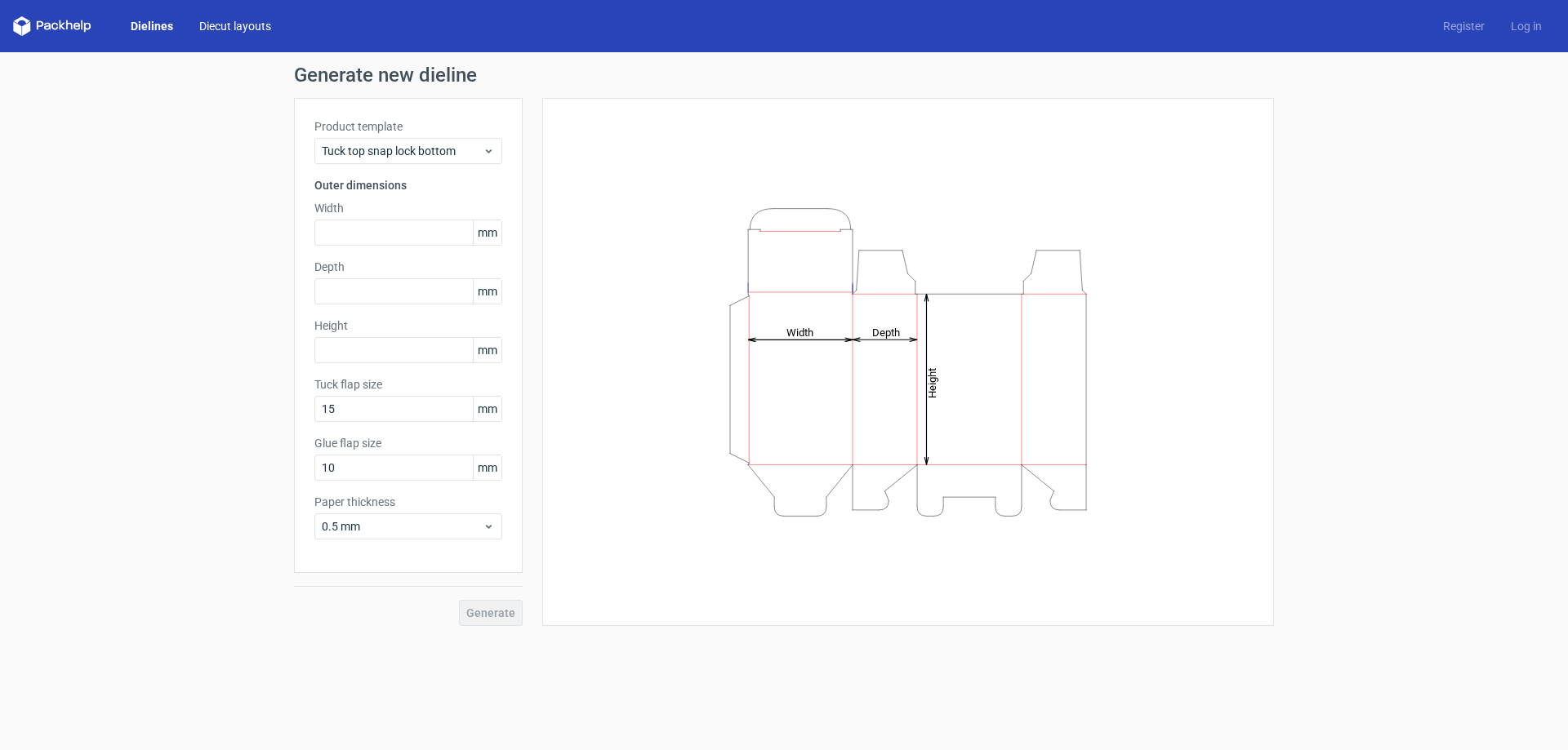
click at [248, 26] on link "Diecut layouts" at bounding box center [236, 26] width 98 height 16
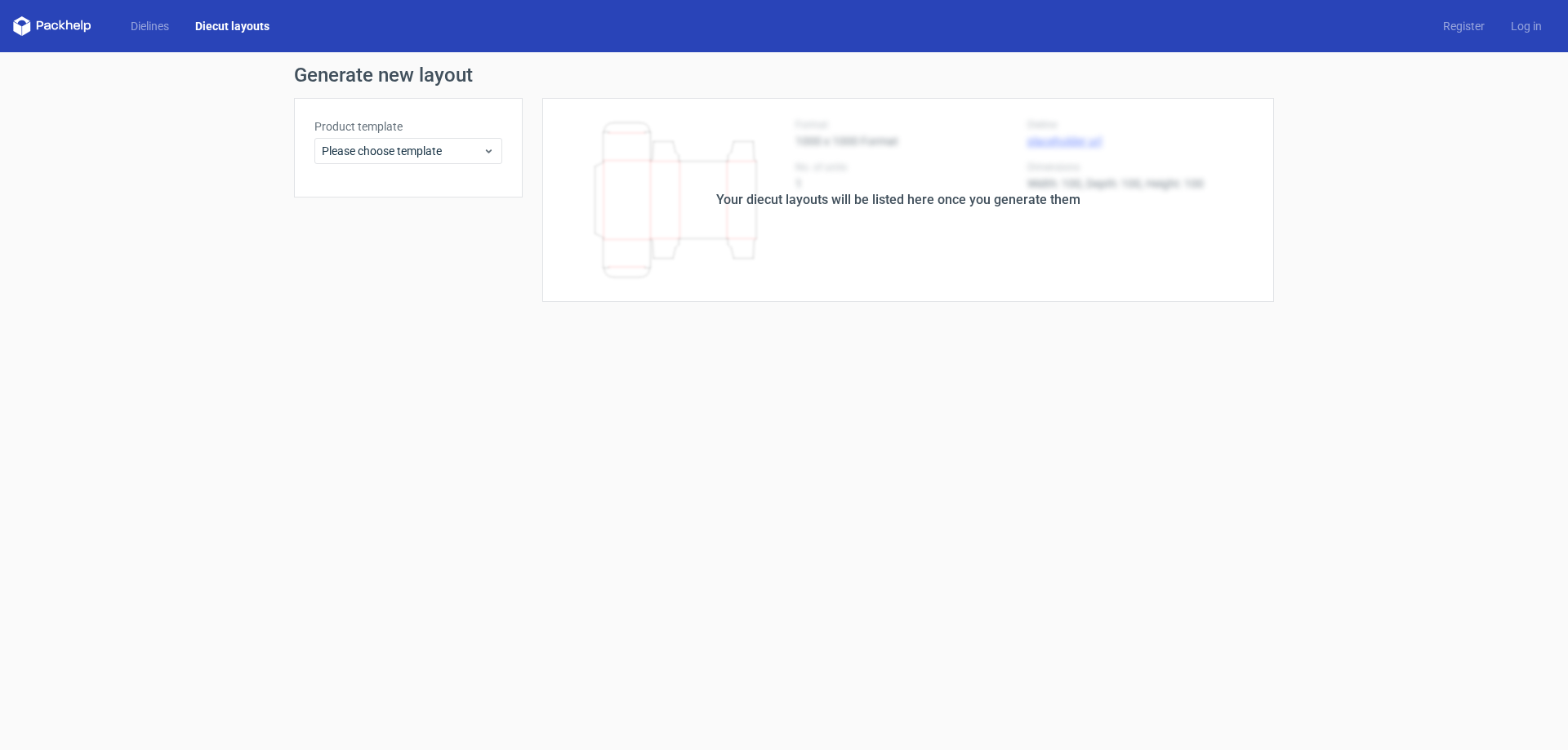
click at [44, 21] on icon at bounding box center [52, 26] width 78 height 20
click at [38, 27] on icon at bounding box center [40, 26] width 7 height 9
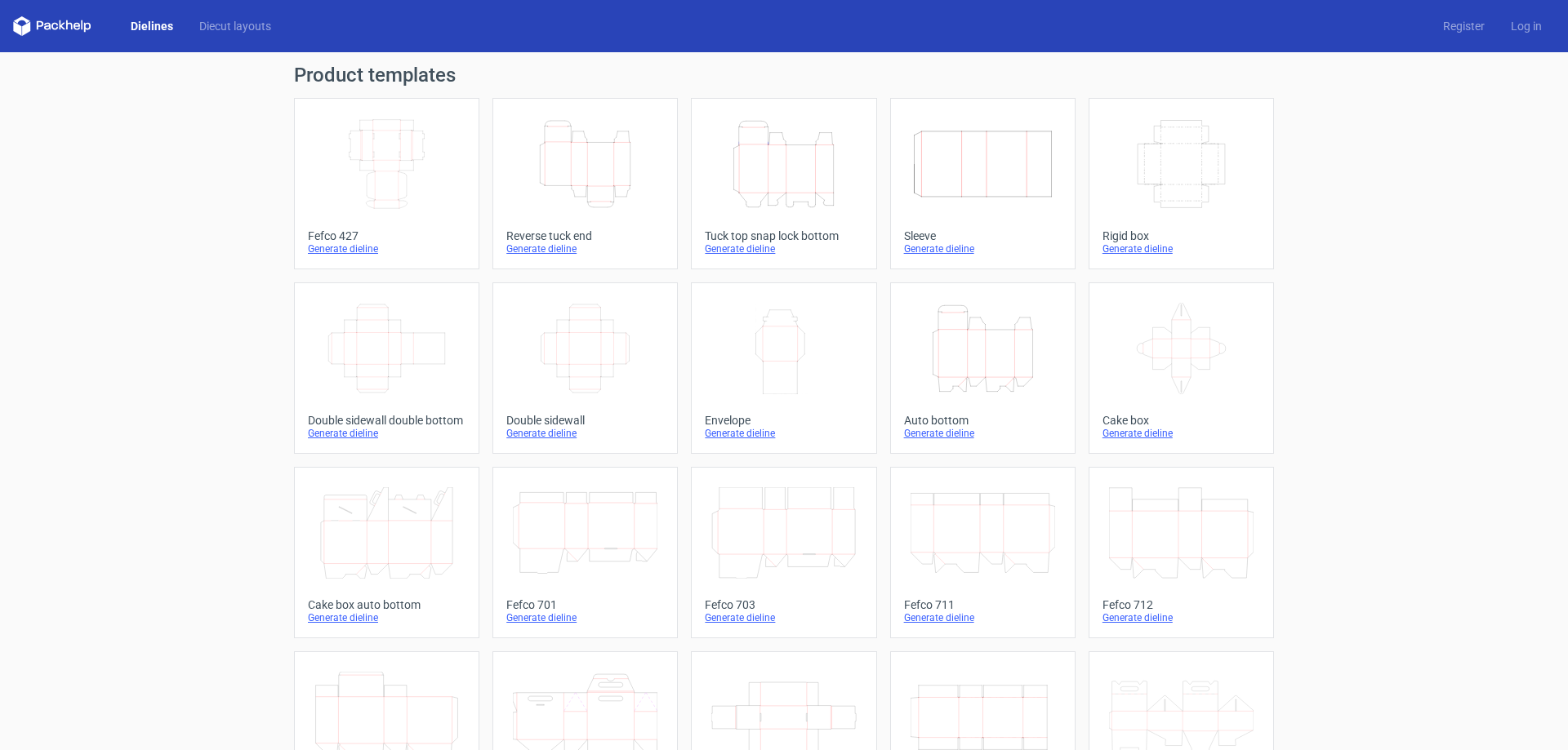
click at [384, 150] on icon "Width Depth Height" at bounding box center [387, 164] width 144 height 91
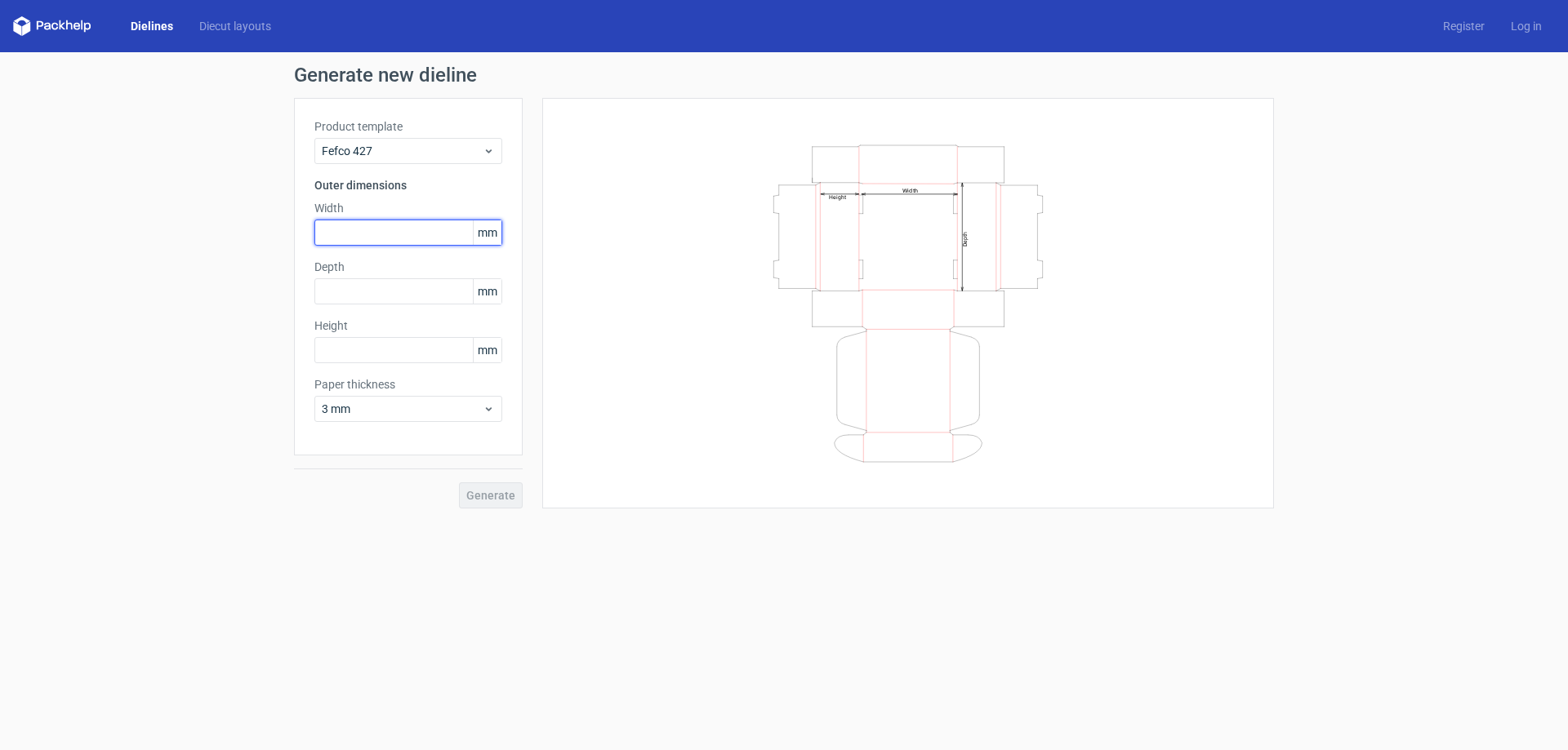
click at [370, 237] on input "text" at bounding box center [408, 233] width 187 height 26
type input "210"
type input "113"
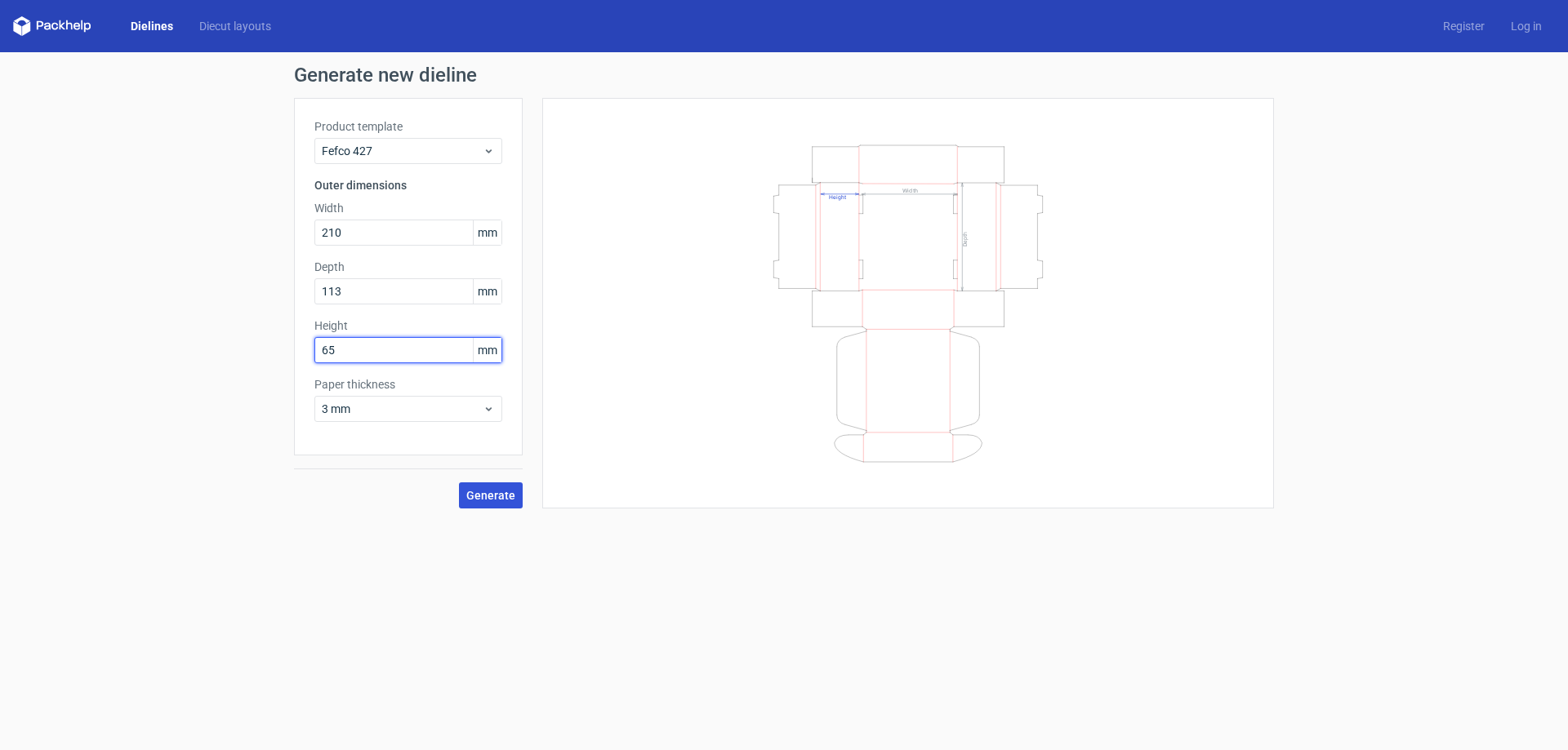
type input "65"
click at [498, 496] on span "Generate" at bounding box center [490, 495] width 49 height 11
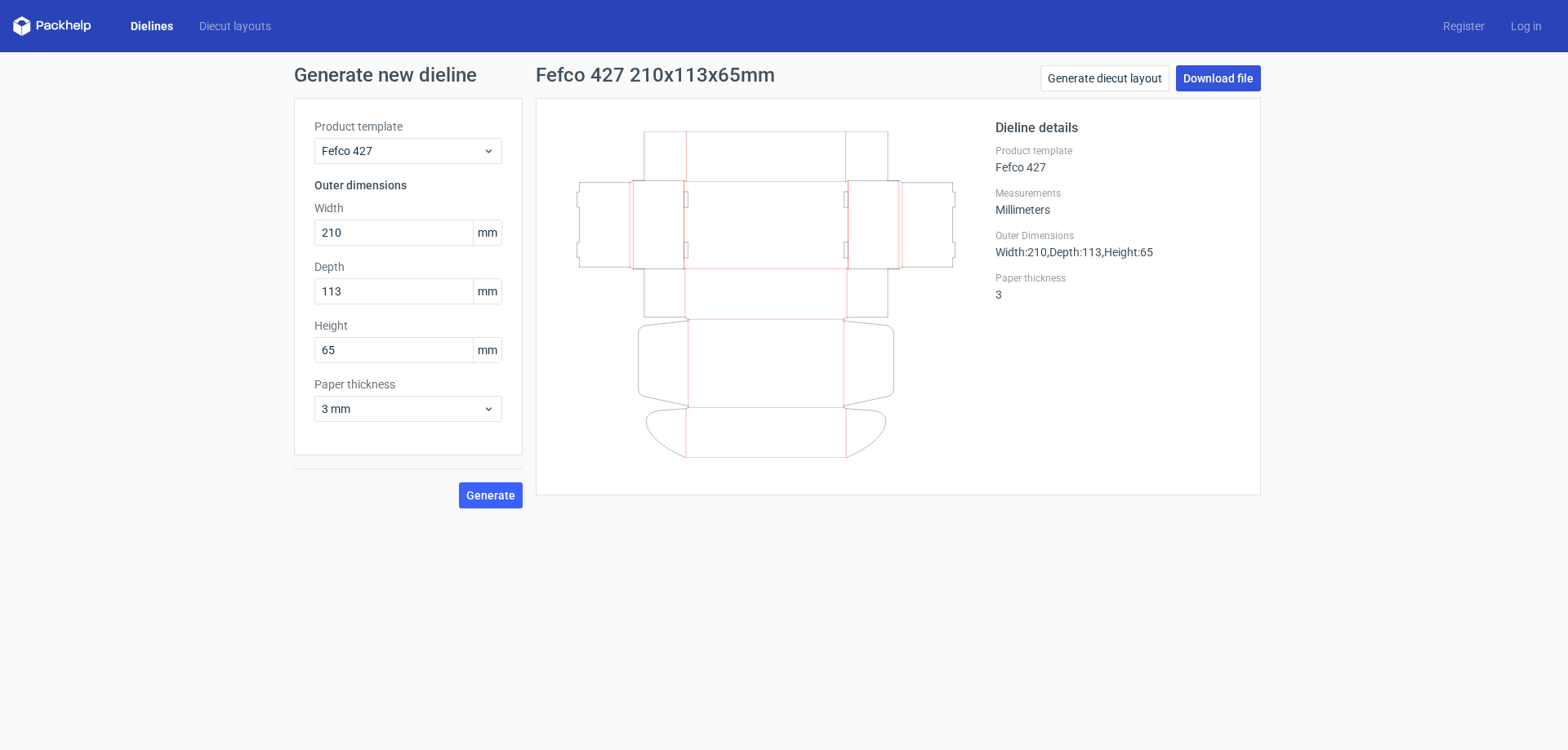
click at [1217, 80] on link "Download file" at bounding box center [1218, 78] width 85 height 26
click at [1132, 74] on link "Generate diecut layout" at bounding box center [1105, 78] width 129 height 26
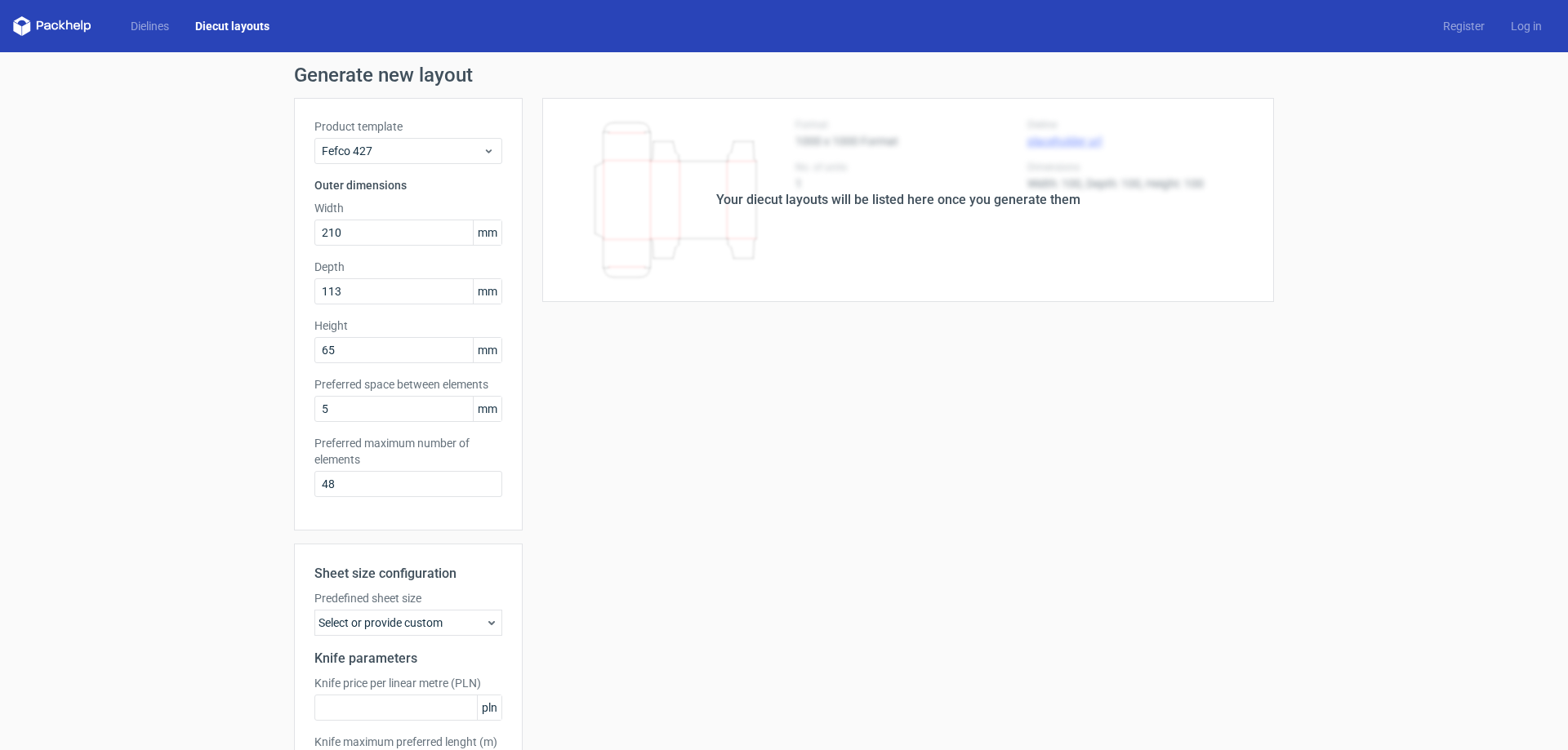
click at [472, 628] on div "Select or provide custom" at bounding box center [408, 623] width 187 height 26
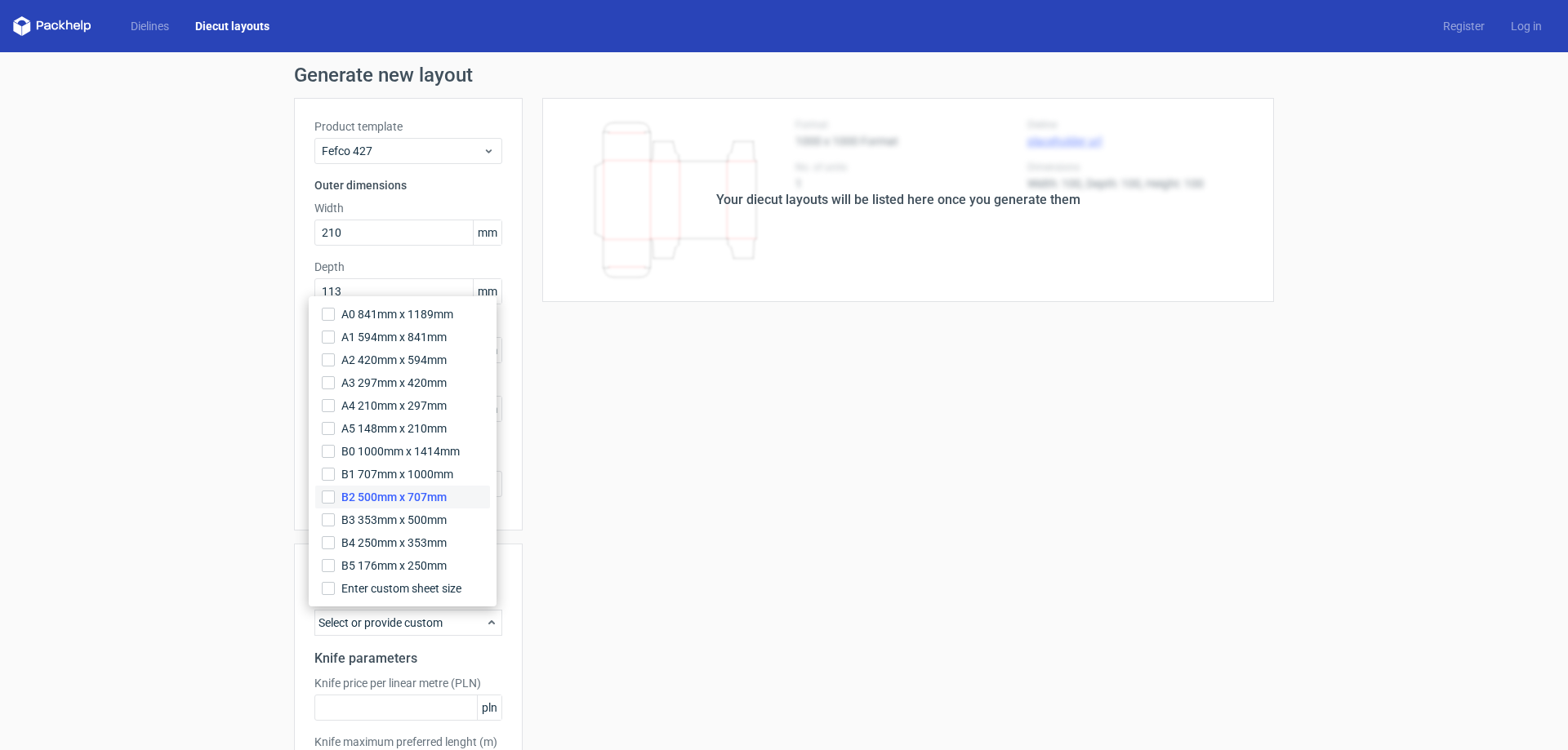
click at [438, 505] on label "B2 500mm x 707mm" at bounding box center [402, 497] width 175 height 23
click at [334, 503] on input "B2 500mm x 707mm" at bounding box center [328, 497] width 13 height 13
click at [388, 572] on span "B5 176mm x 250mm" at bounding box center [394, 565] width 106 height 16
click at [334, 572] on input "B5 176mm x 250mm" at bounding box center [328, 565] width 13 height 13
click at [355, 312] on span "A0 841mm x 1189mm" at bounding box center [397, 314] width 112 height 16
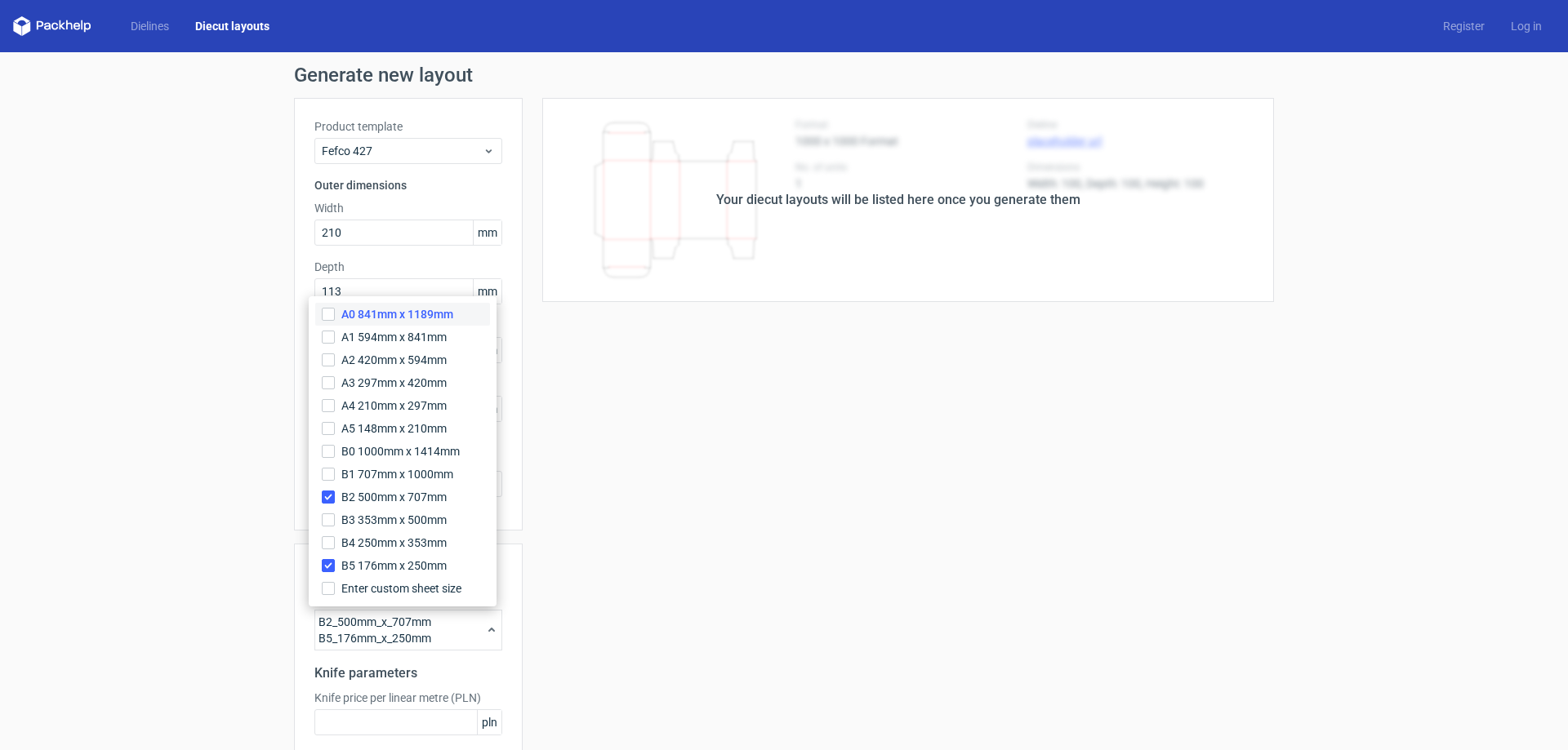
click at [334, 312] on input "A0 841mm x 1189mm" at bounding box center [328, 314] width 13 height 13
click at [355, 338] on span "A1 594mm x 841mm" at bounding box center [394, 337] width 106 height 16
click at [334, 338] on input "A1 594mm x 841mm" at bounding box center [328, 337] width 13 height 13
click at [358, 367] on span "A2 420mm x 594mm" at bounding box center [394, 359] width 106 height 16
click at [334, 367] on input "A2 420mm x 594mm" at bounding box center [328, 359] width 13 height 13
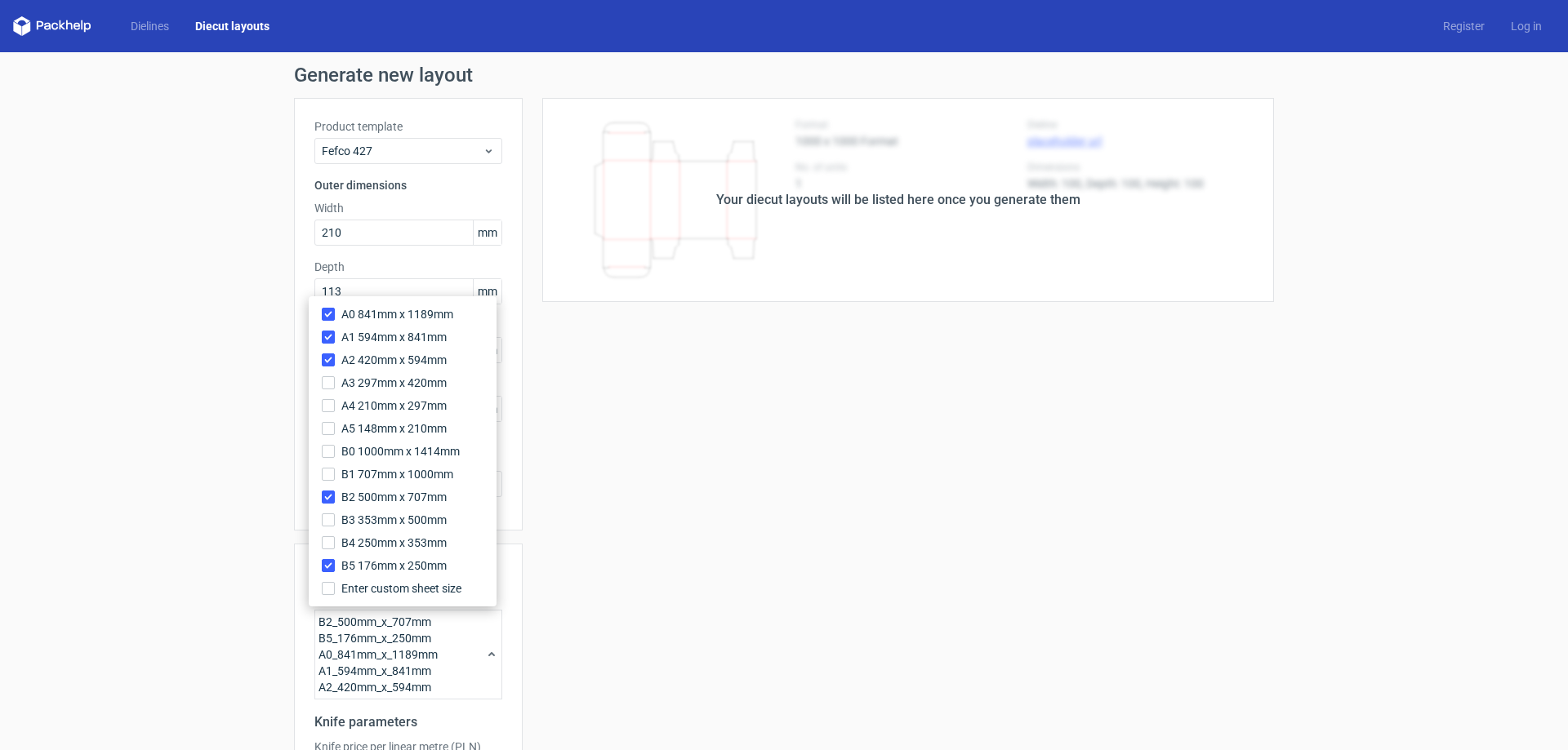
click at [360, 426] on span "A5 148mm x 210mm" at bounding box center [394, 428] width 106 height 16
click at [334, 426] on input "A5 148mm x 210mm" at bounding box center [328, 428] width 13 height 13
click at [361, 405] on span "A4 210mm x 297mm" at bounding box center [394, 405] width 106 height 16
click at [334, 405] on input "A4 210mm x 297mm" at bounding box center [328, 405] width 13 height 13
click at [367, 379] on span "A3 297mm x 420mm" at bounding box center [394, 382] width 106 height 16
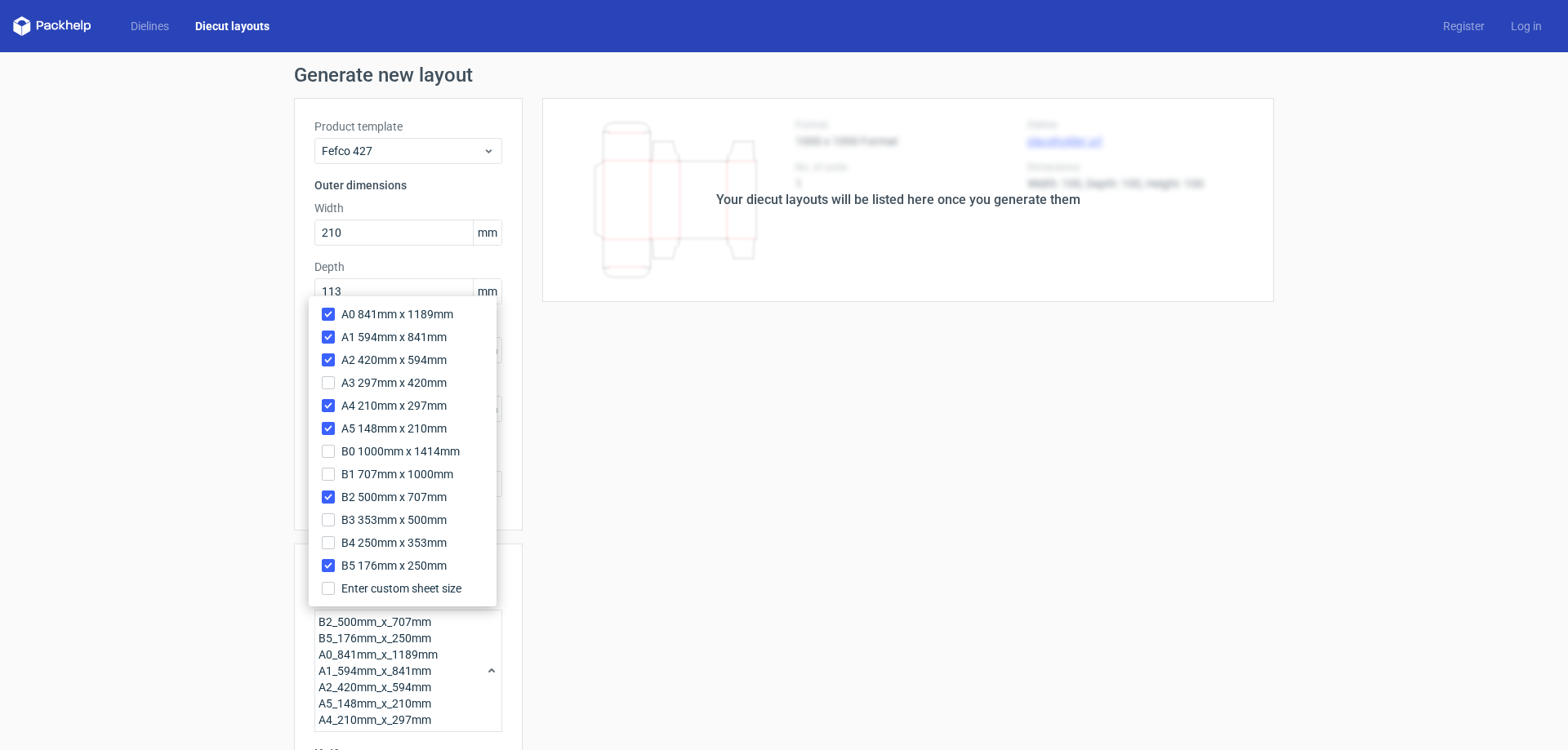
click at [334, 379] on input "A3 297mm x 420mm" at bounding box center [328, 382] width 13 height 13
click at [361, 448] on span "B0 1000mm x 1414mm" at bounding box center [401, 451] width 119 height 16
click at [334, 448] on input "B0 1000mm x 1414mm" at bounding box center [328, 451] width 13 height 13
click at [361, 464] on label "B1 707mm x 1000mm" at bounding box center [402, 474] width 175 height 23
click at [334, 467] on input "B1 707mm x 1000mm" at bounding box center [328, 473] width 13 height 13
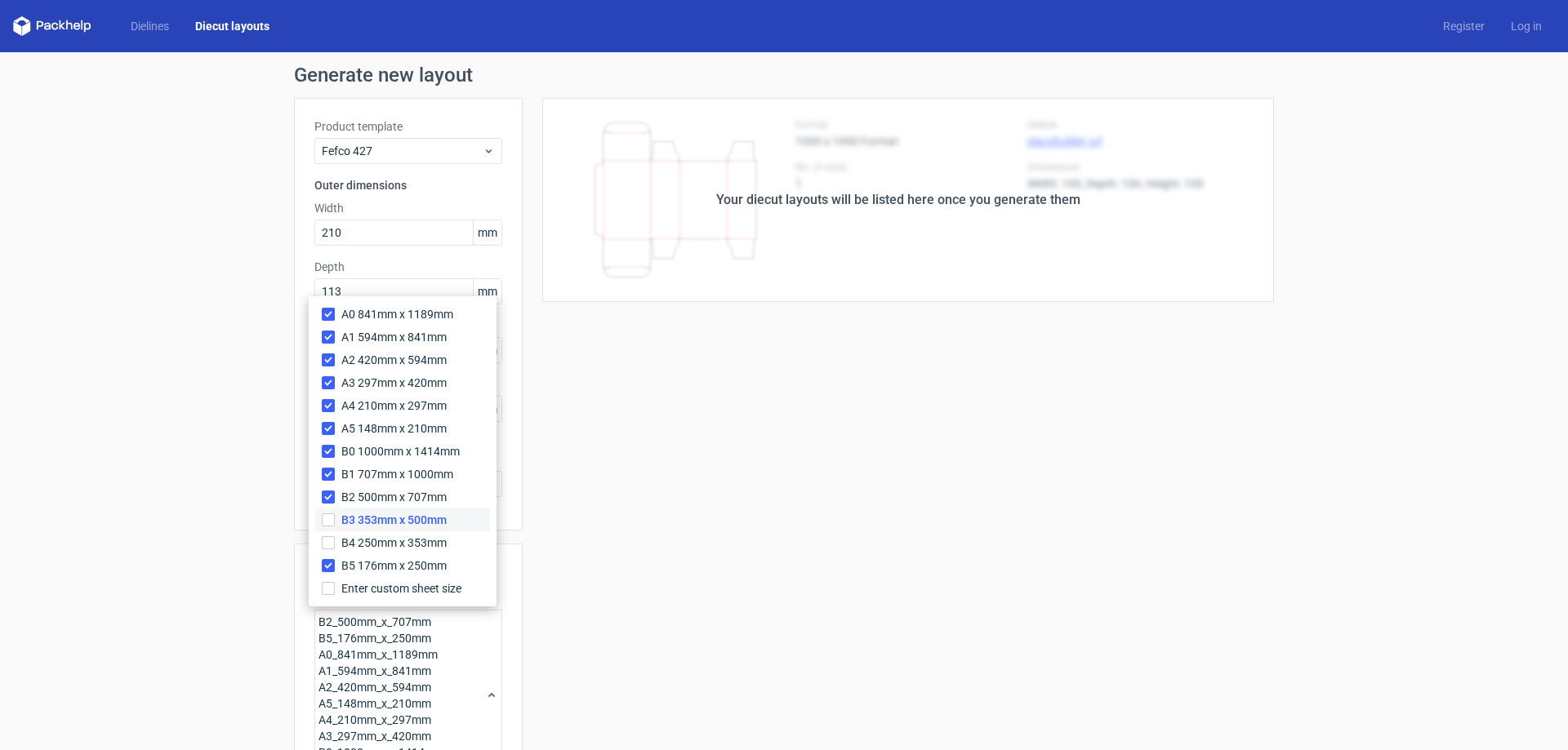
click at [360, 519] on span "B3 353mm x 500mm" at bounding box center [394, 520] width 106 height 16
click at [334, 519] on input "B3 353mm x 500mm" at bounding box center [328, 520] width 13 height 13
drag, startPoint x: 360, startPoint y: 519, endPoint x: 362, endPoint y: 540, distance: 21.1
click at [362, 540] on span "B4 250mm x 353mm" at bounding box center [394, 542] width 106 height 16
click at [334, 540] on input "B4 250mm x 353mm" at bounding box center [328, 542] width 13 height 13
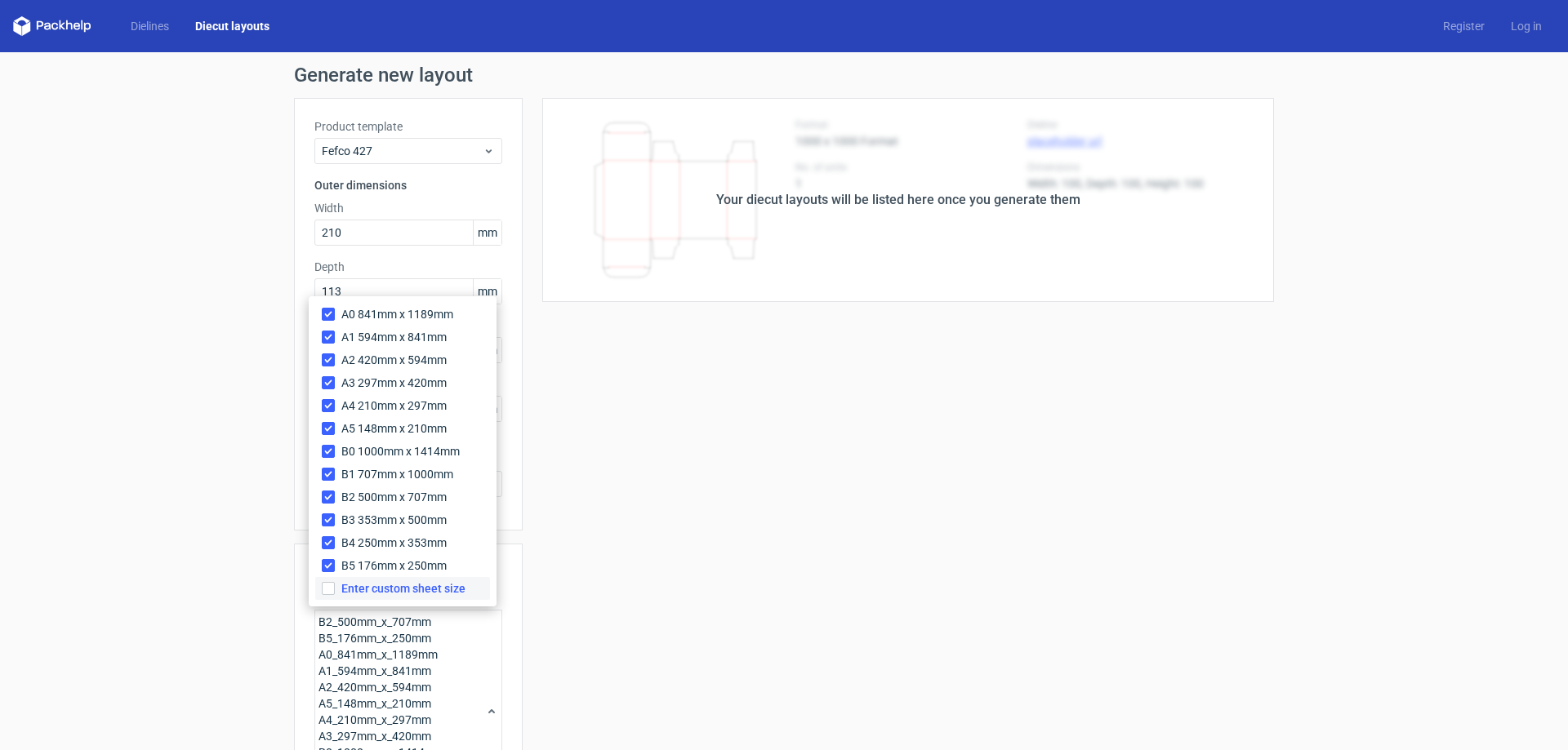
click at [363, 586] on span "Enter custom sheet size" at bounding box center [403, 588] width 124 height 16
click at [334, 586] on input "Enter custom sheet size" at bounding box center [328, 588] width 13 height 13
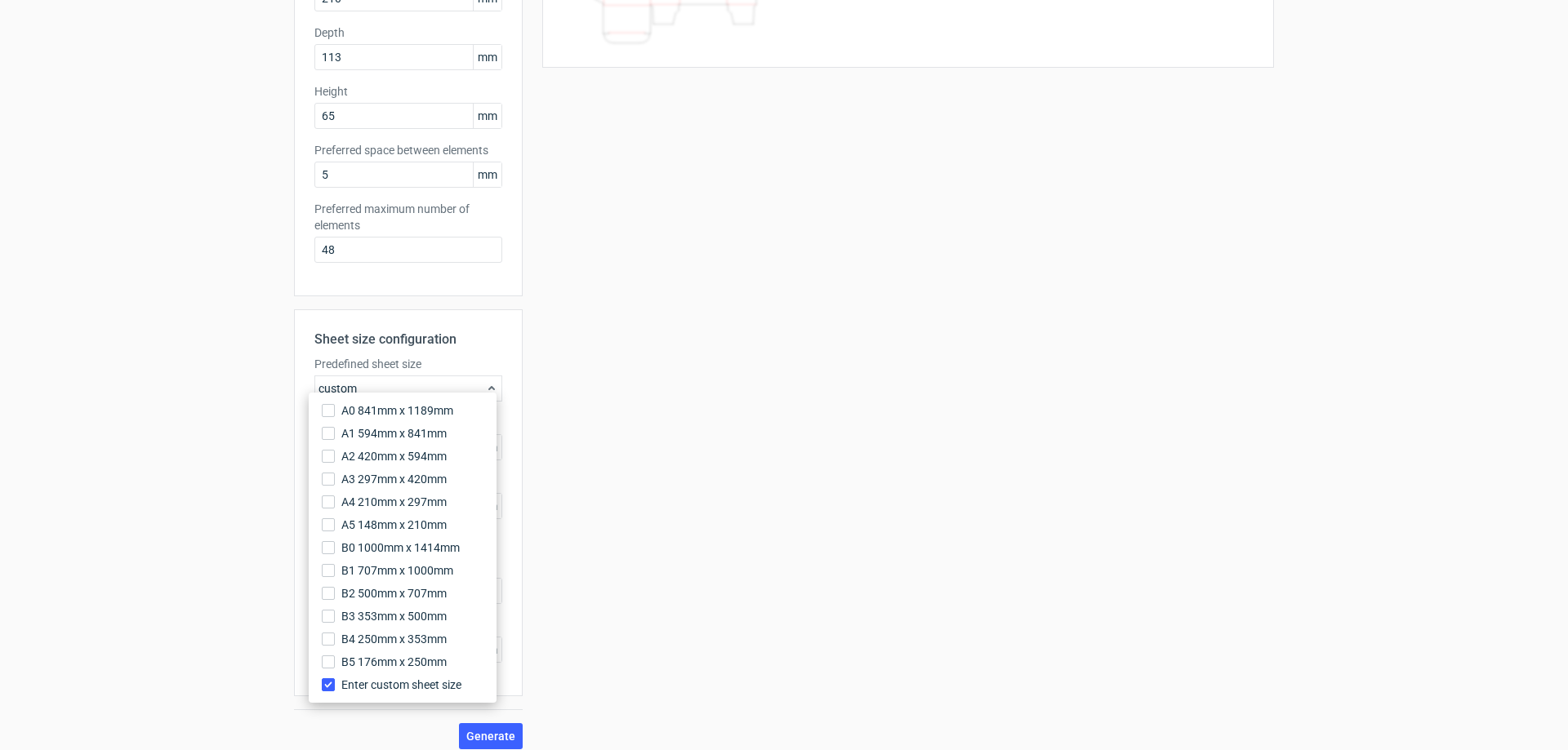
scroll to position [247, 0]
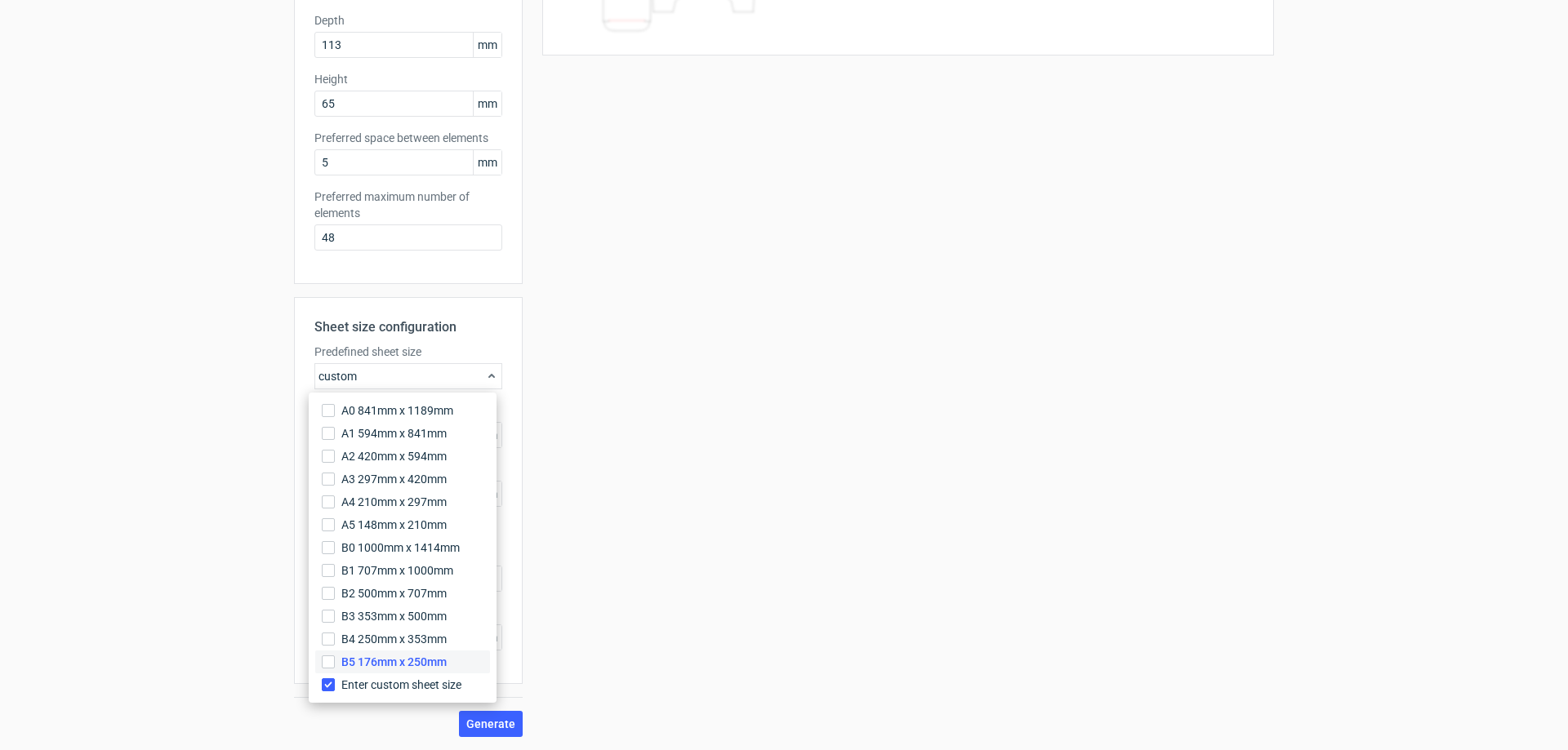
click at [367, 658] on span "B5 176mm x 250mm" at bounding box center [394, 662] width 106 height 16
click at [334, 658] on input "B5 176mm x 250mm" at bounding box center [328, 662] width 13 height 13
click at [372, 628] on label "B4 250mm x 353mm" at bounding box center [402, 639] width 175 height 23
click at [334, 632] on input "B4 250mm x 353mm" at bounding box center [328, 638] width 13 height 13
click at [333, 683] on input "Enter custom sheet size" at bounding box center [328, 684] width 13 height 13
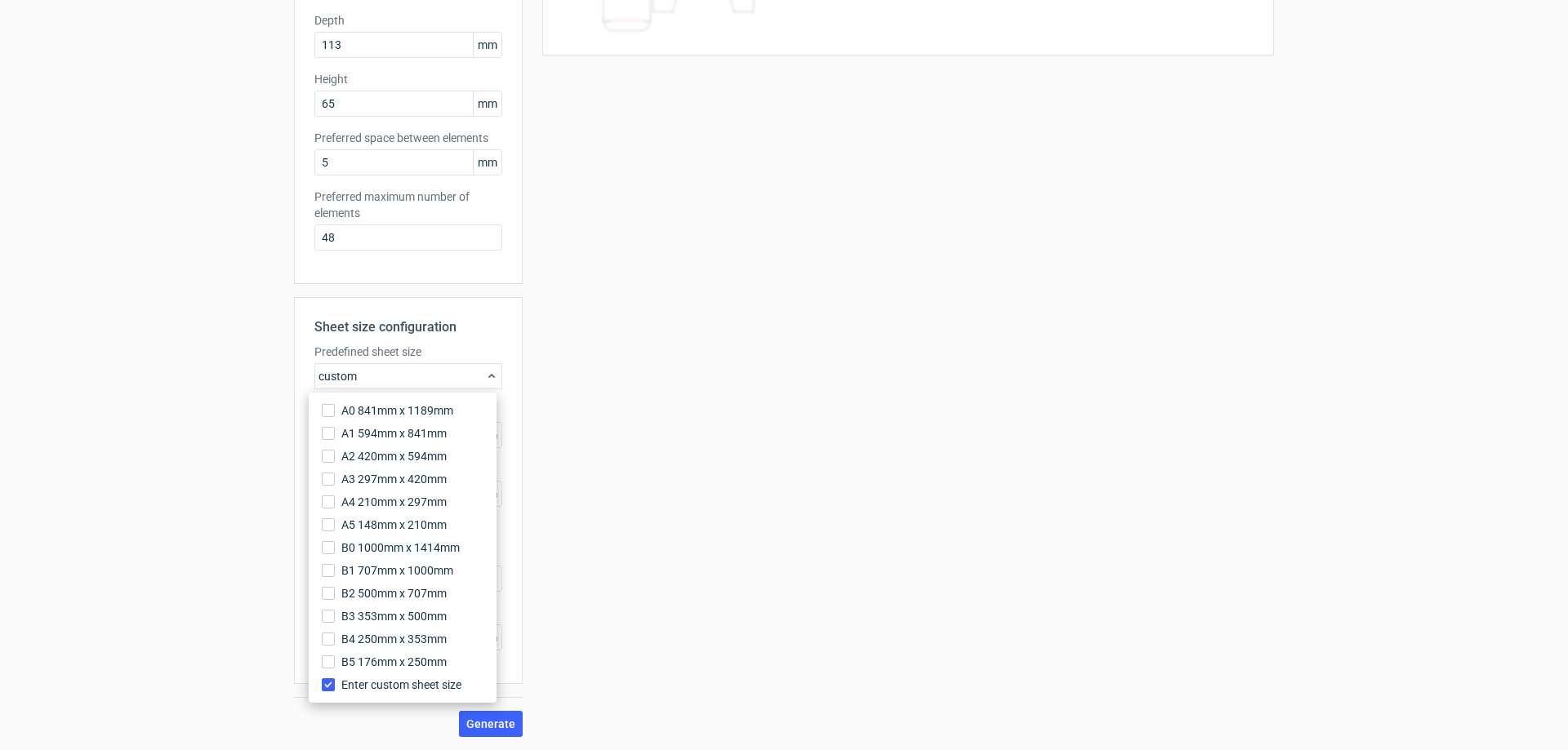
scroll to position [129, 0]
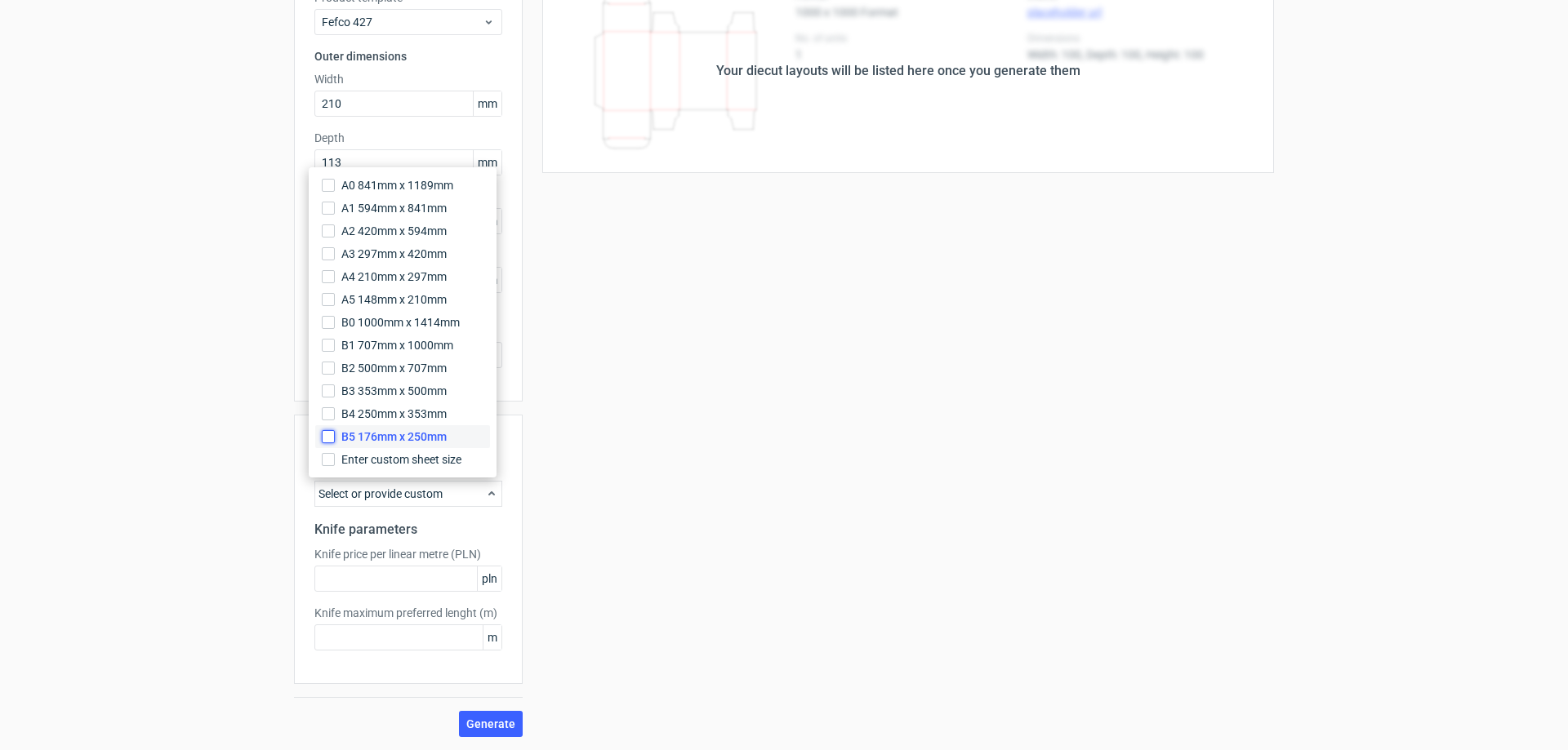
click at [333, 439] on input "B5 176mm x 250mm" at bounding box center [328, 436] width 13 height 13
click at [329, 409] on input "B4 250mm x 353mm" at bounding box center [328, 413] width 13 height 13
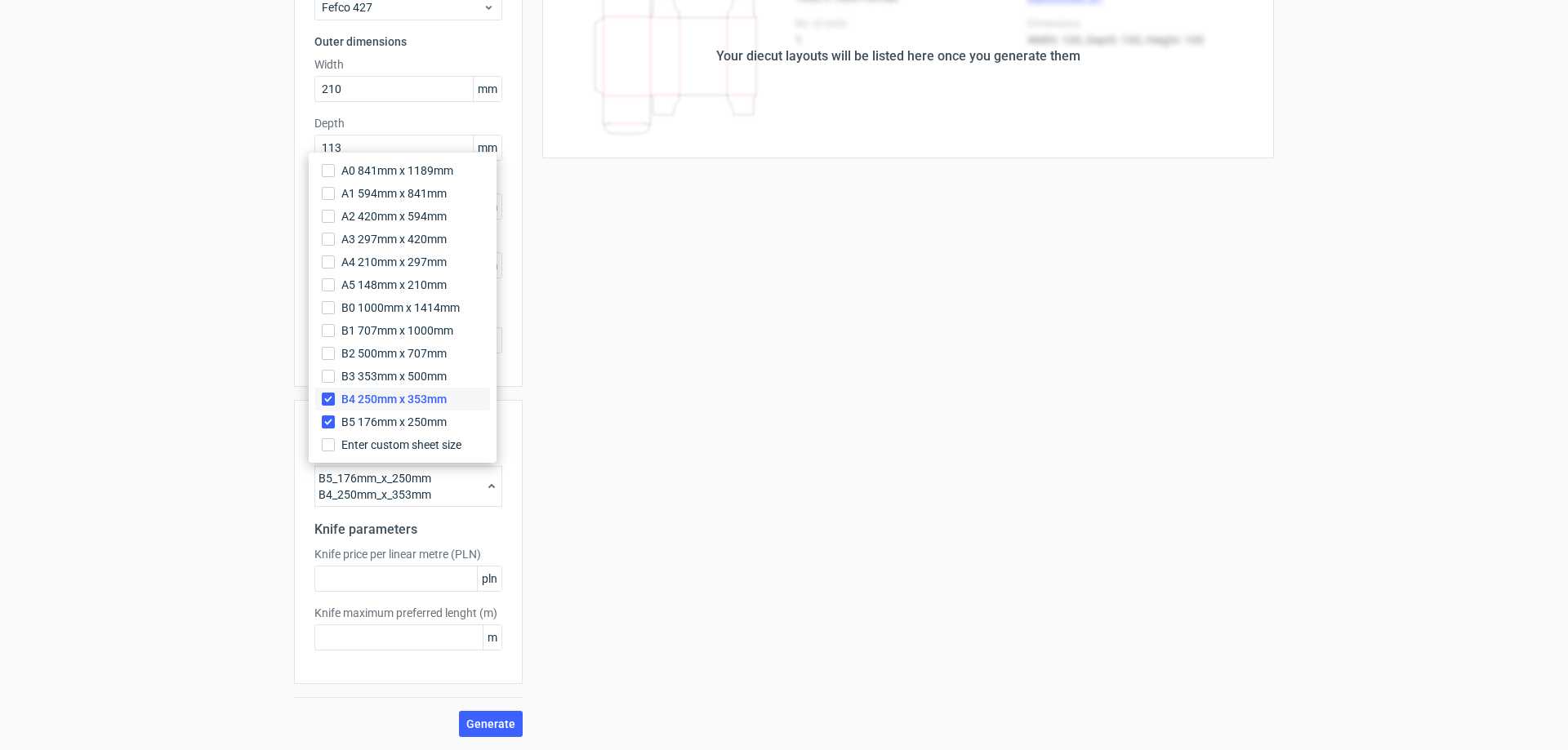
click at [332, 390] on label "B4 250mm x 353mm" at bounding box center [402, 399] width 175 height 23
click at [332, 393] on input "B4 250mm x 353mm" at bounding box center [328, 399] width 13 height 13
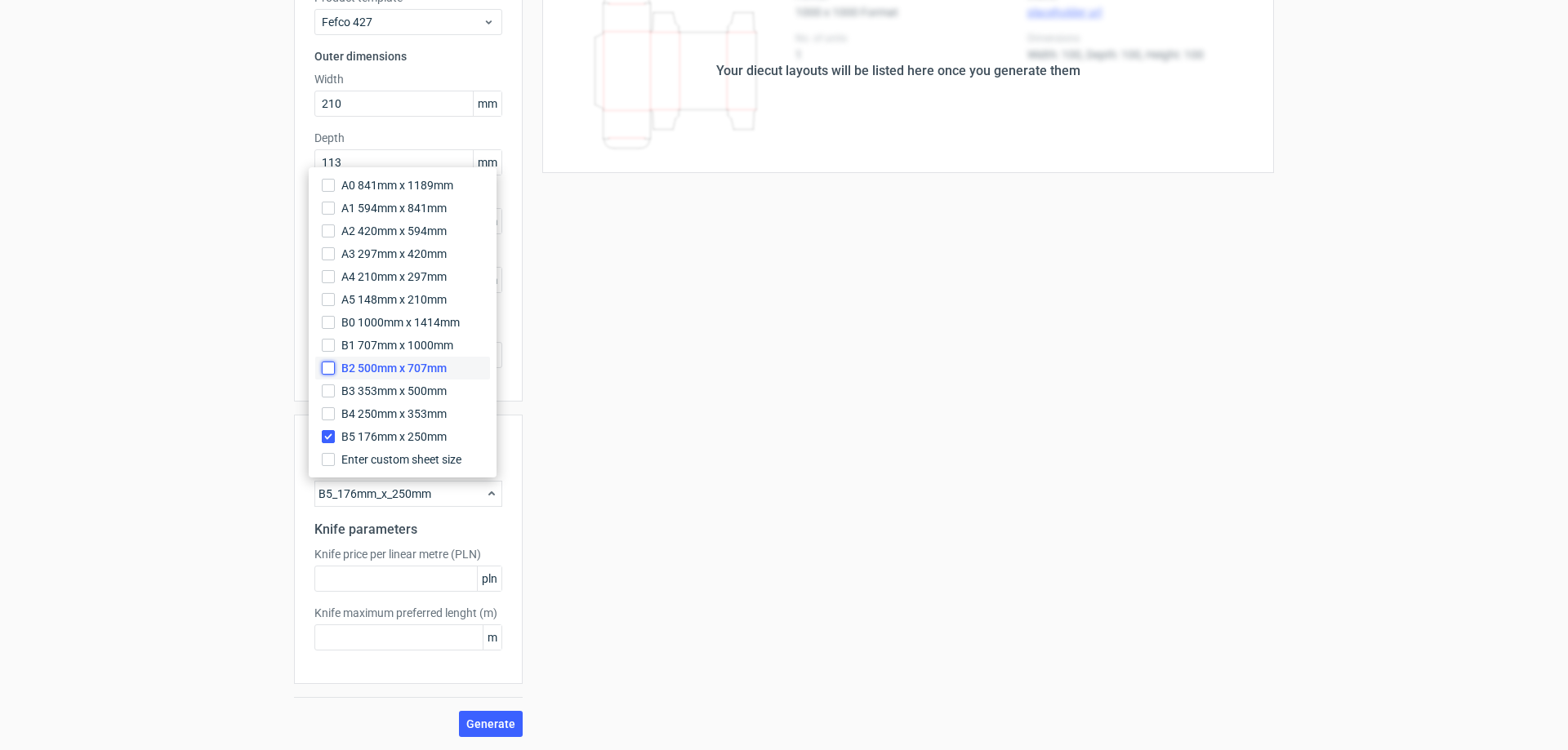
click at [330, 368] on input "B2 500mm x 707mm" at bounding box center [328, 368] width 13 height 13
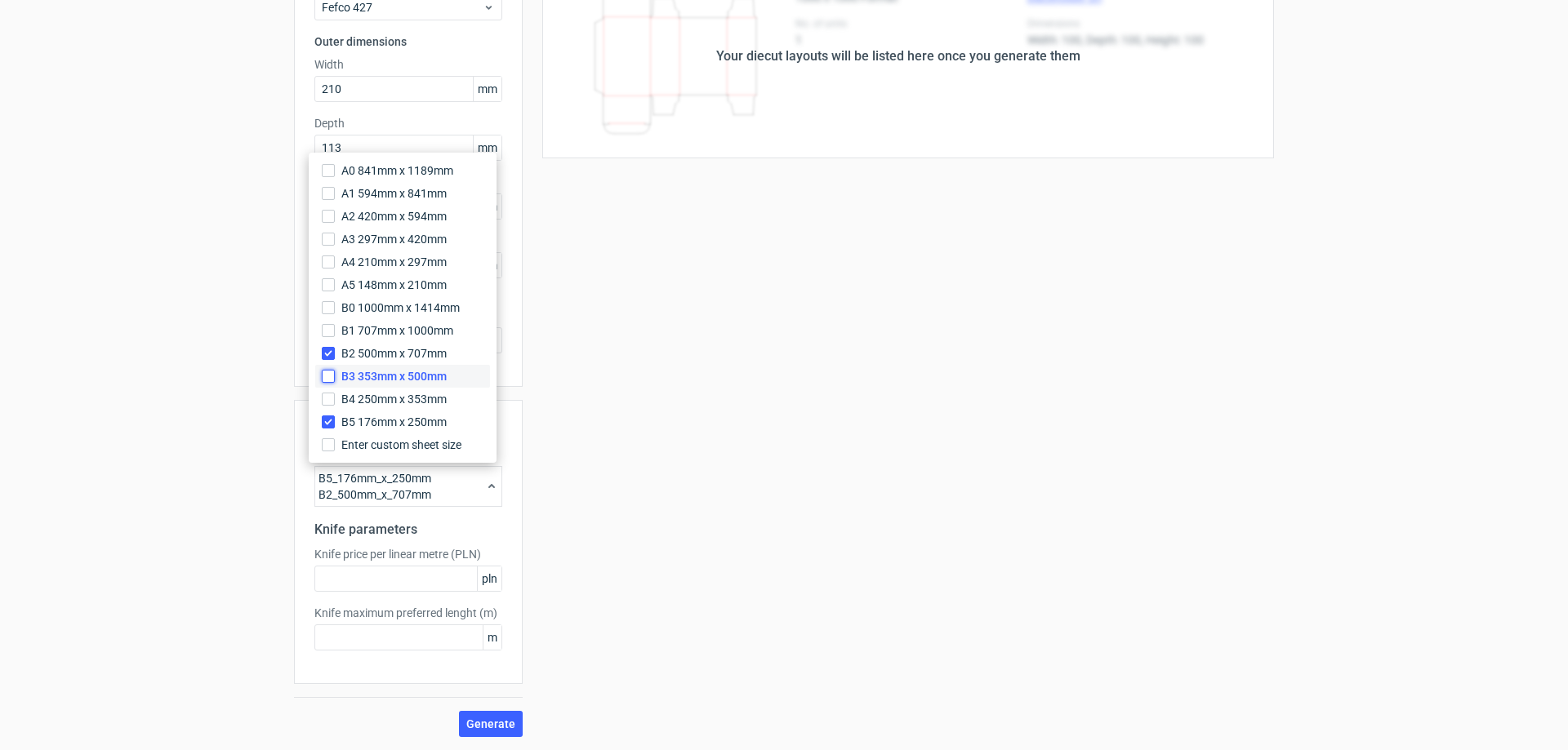
click at [328, 374] on input "B3 353mm x 500mm" at bounding box center [328, 375] width 13 height 13
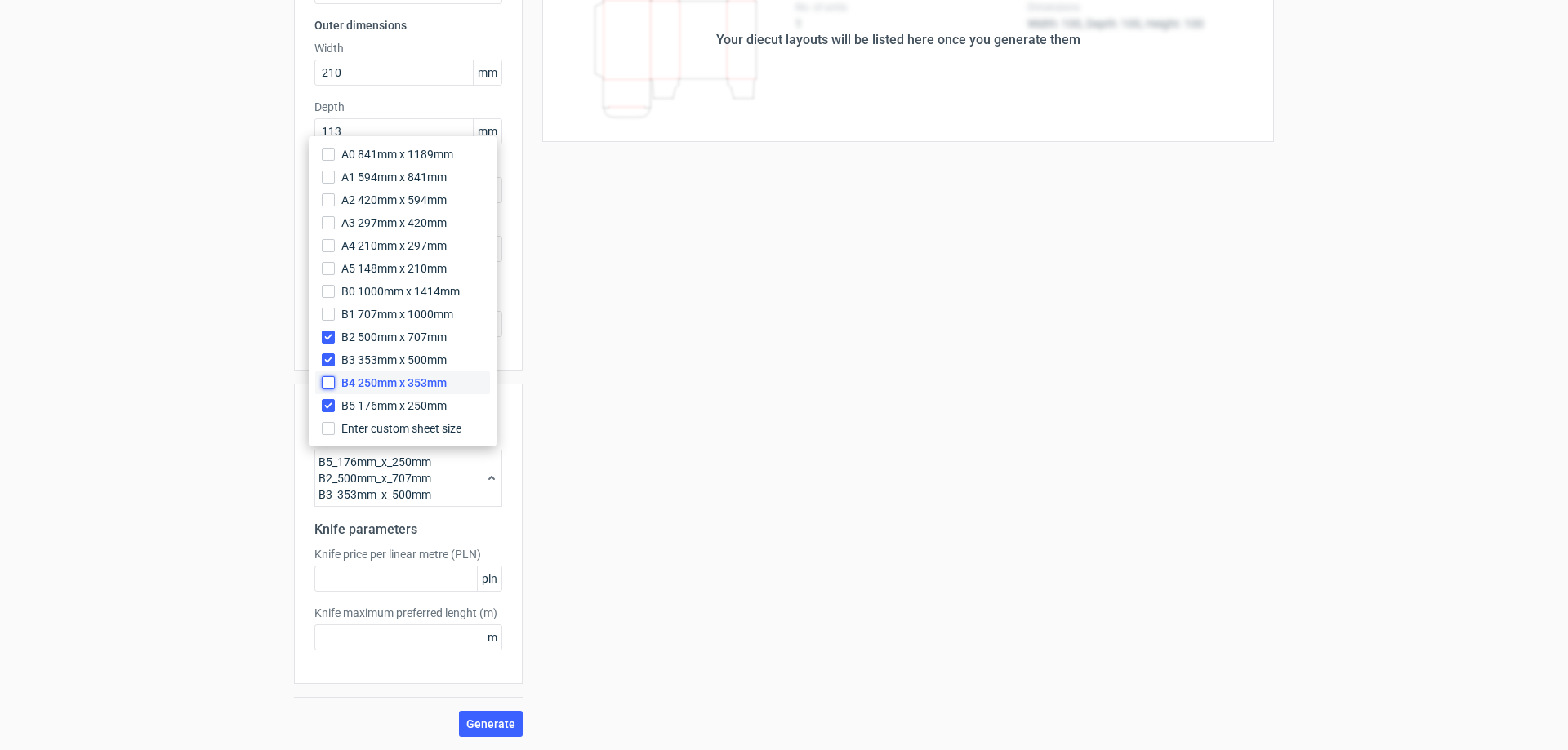
click at [328, 388] on input "B4 250mm x 353mm" at bounding box center [328, 382] width 13 height 13
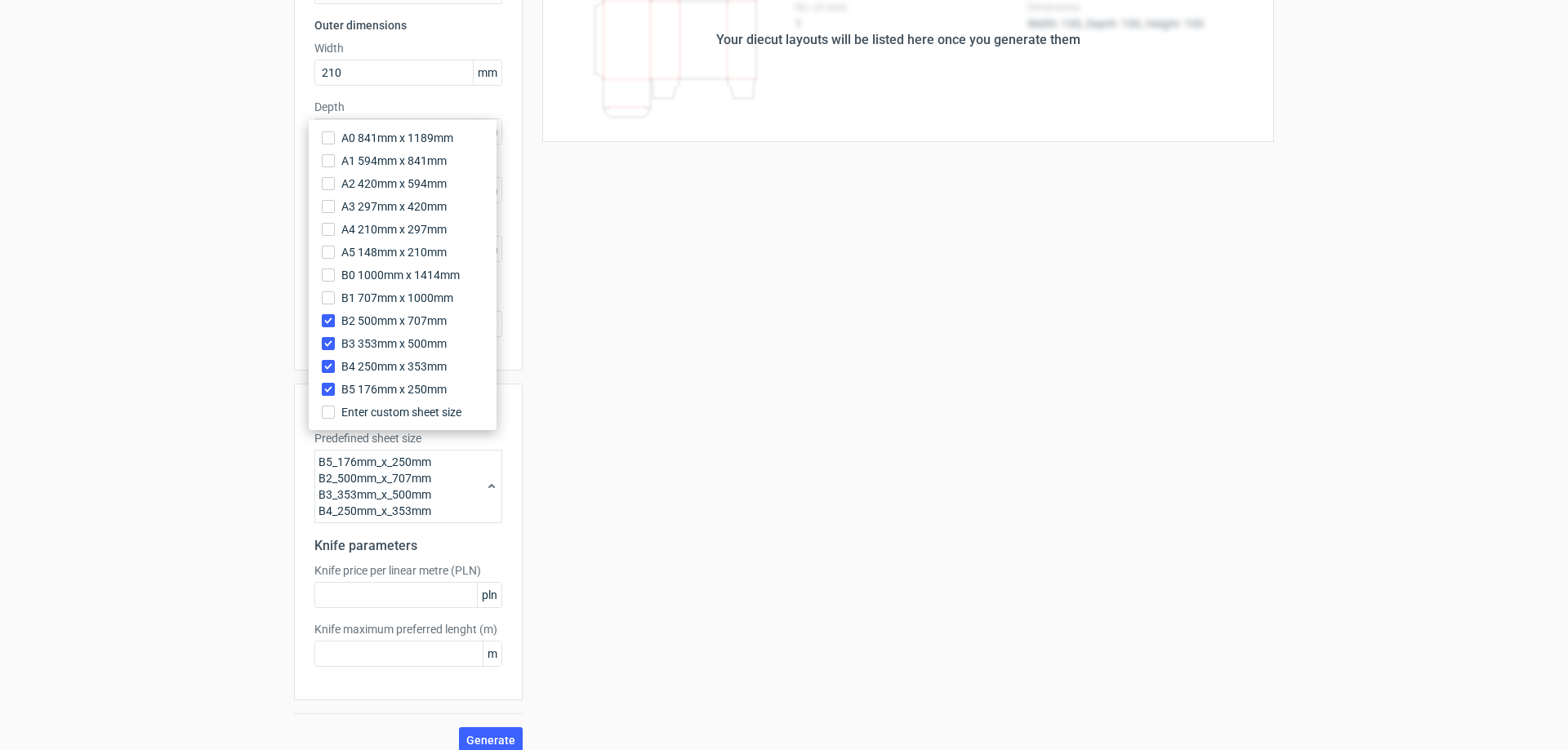
scroll to position [176, 0]
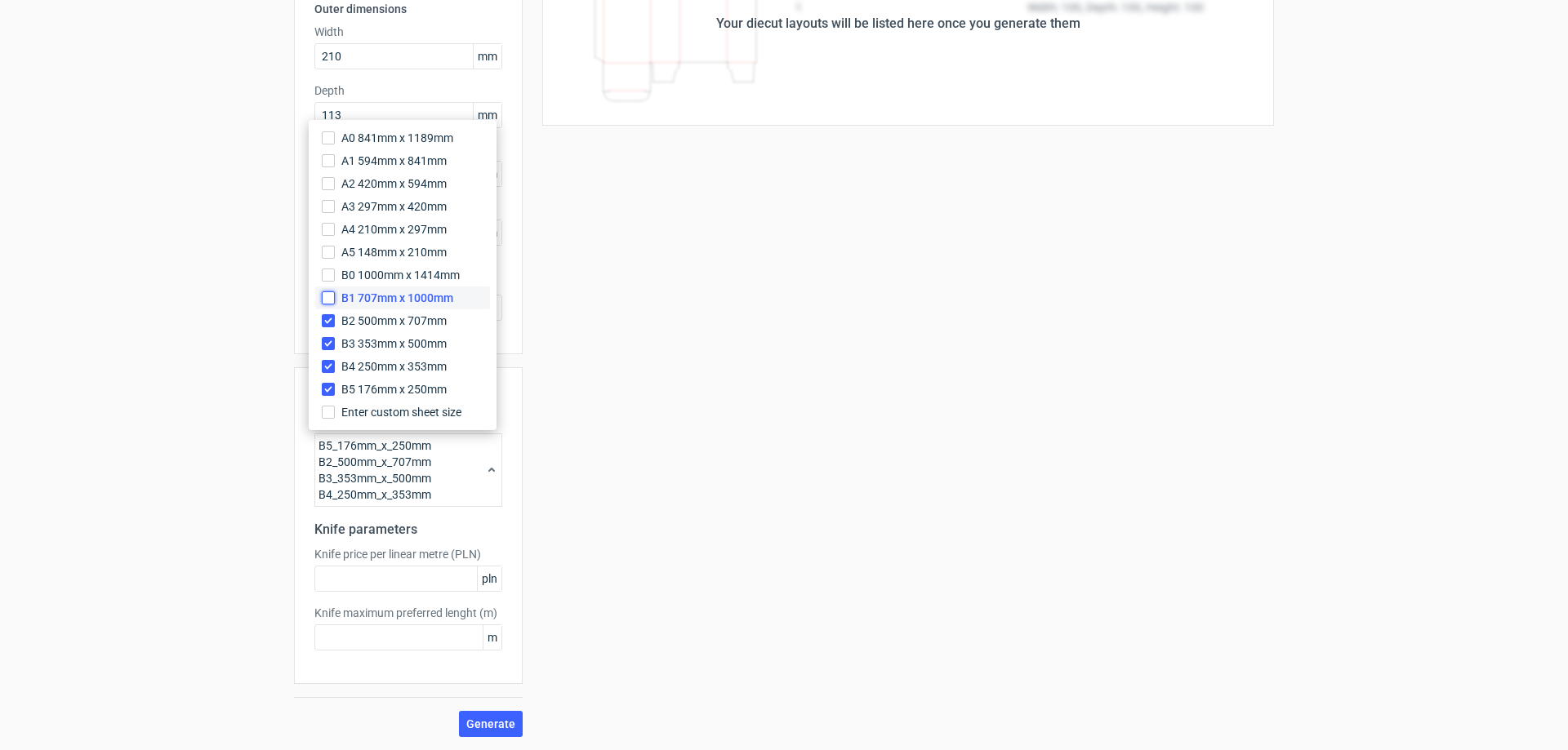
click at [327, 302] on input "B1 707mm x 1000mm" at bounding box center [328, 297] width 13 height 13
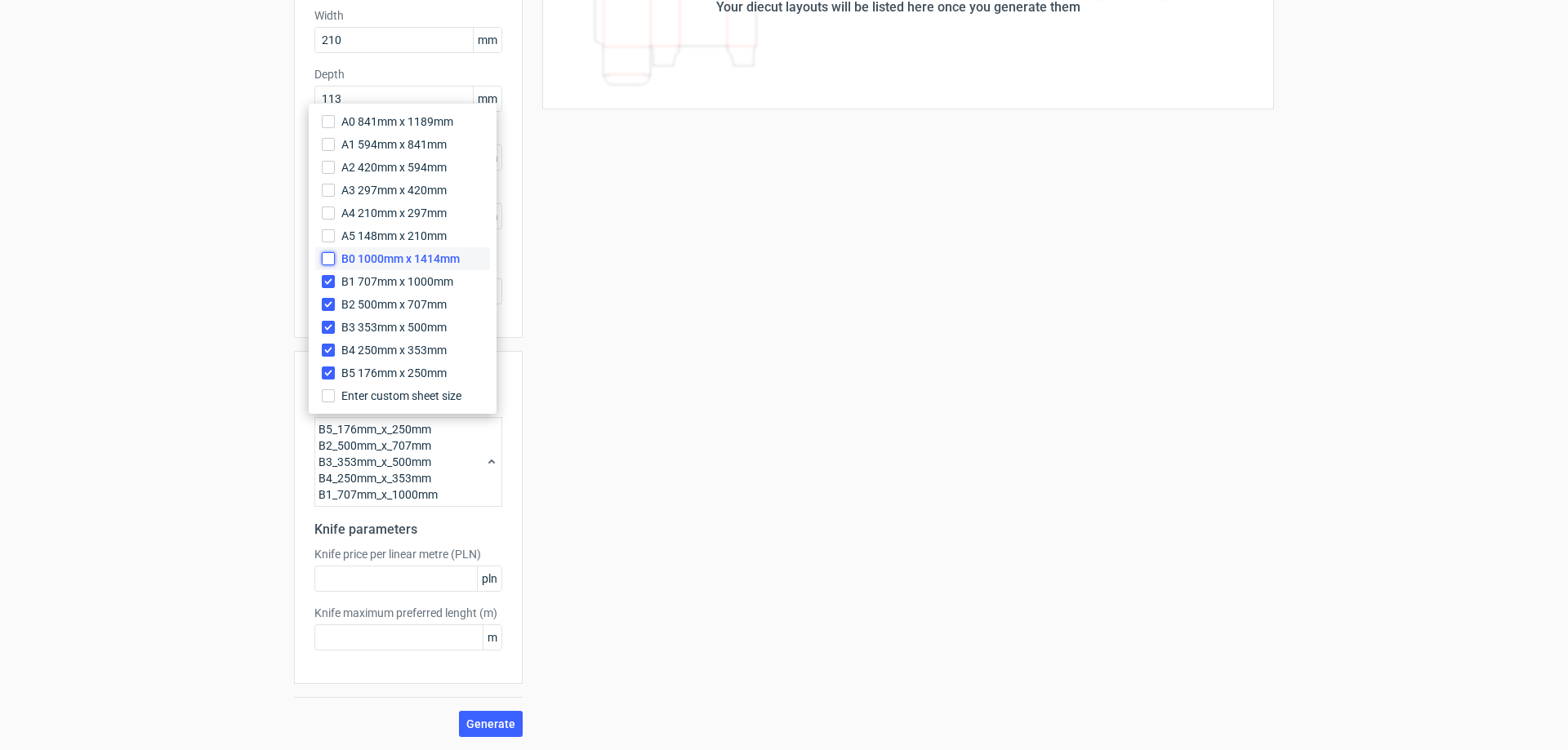
click at [329, 261] on input "B0 1000mm x 1414mm" at bounding box center [328, 259] width 13 height 13
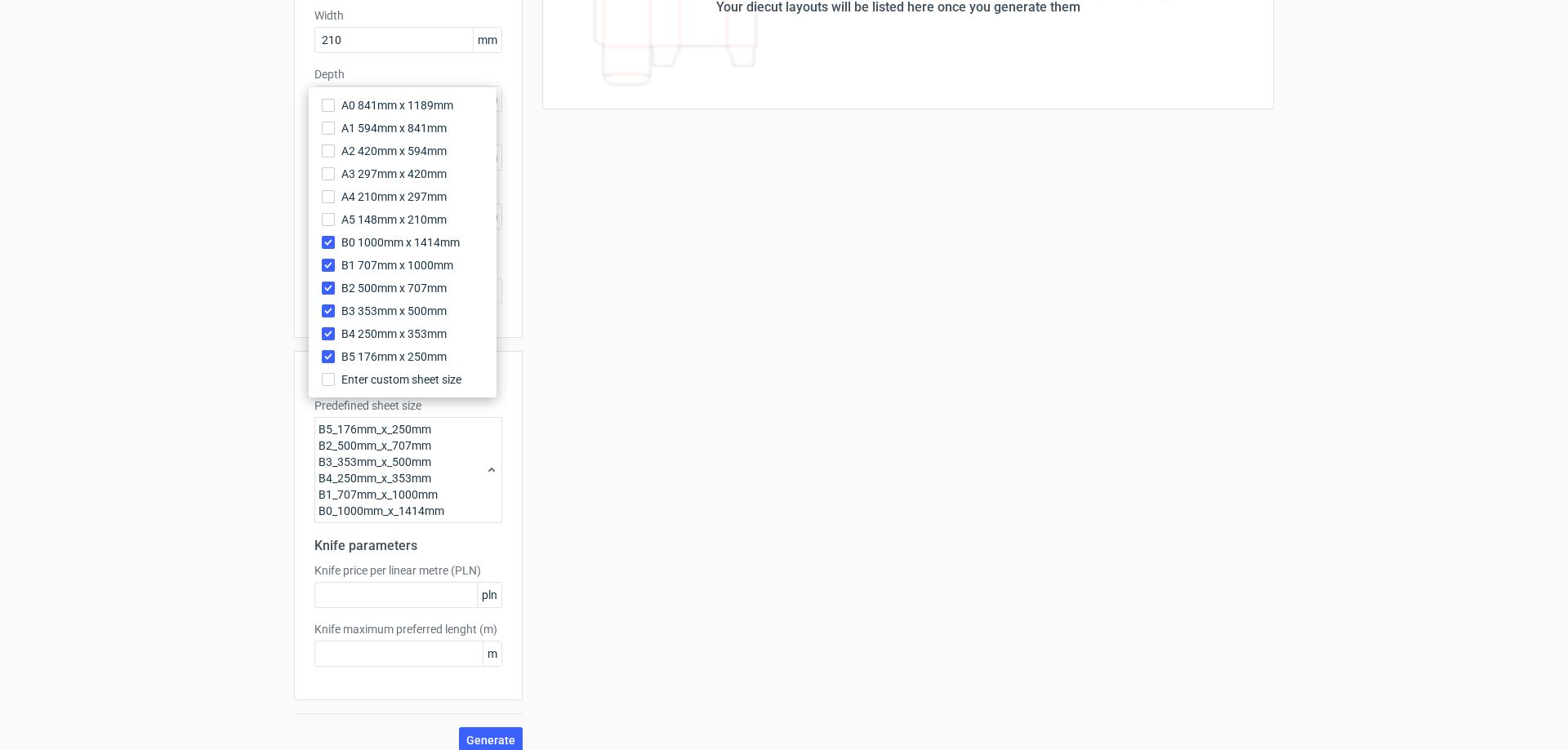
scroll to position [209, 0]
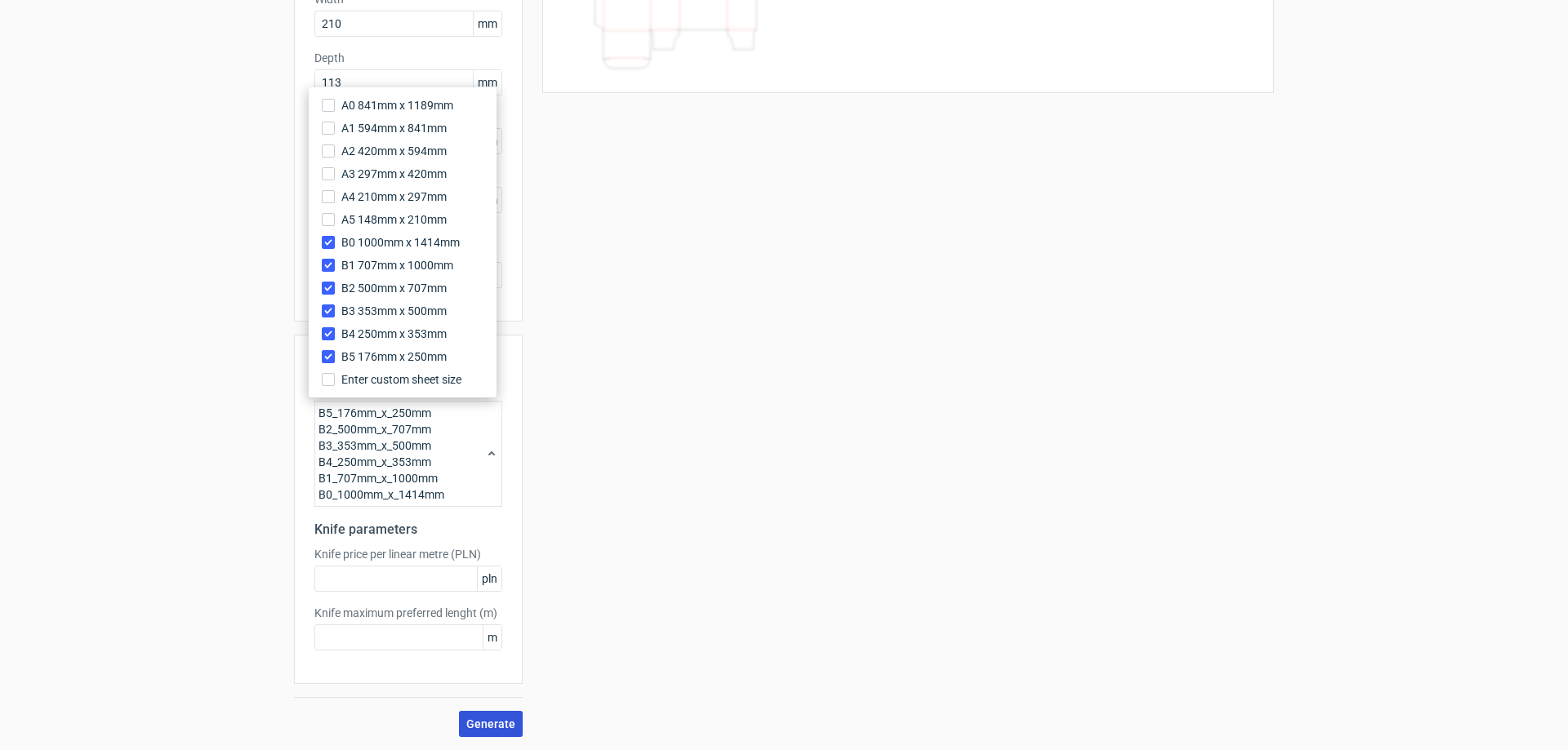
click at [486, 727] on span "Generate" at bounding box center [490, 723] width 49 height 11
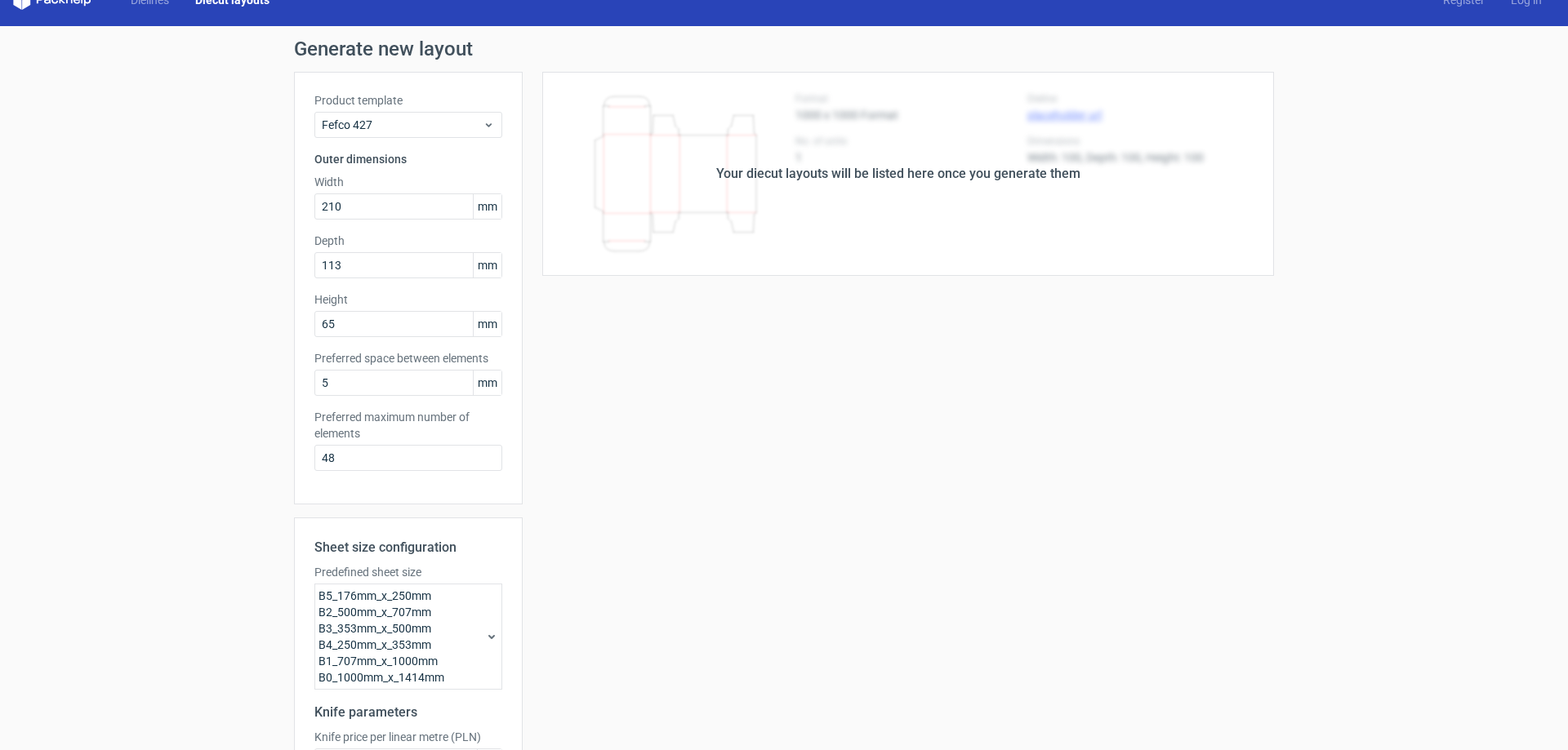
scroll to position [0, 0]
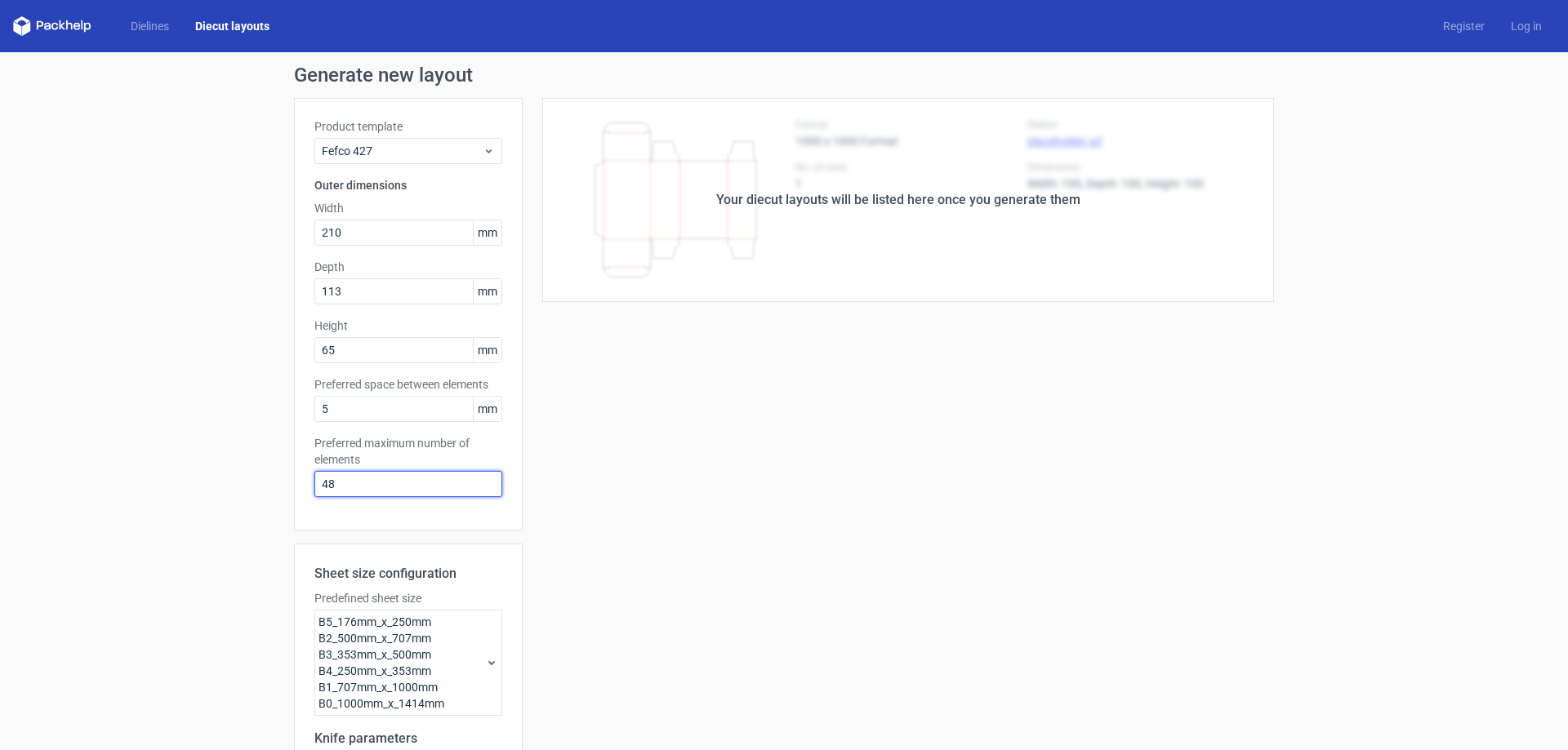
click at [352, 489] on input "48" at bounding box center [408, 484] width 187 height 26
drag, startPoint x: 703, startPoint y: 474, endPoint x: 383, endPoint y: 216, distance: 411.1
click at [702, 473] on div "Your diecut layouts will be listed here once you generate them Height Depth Wid…" at bounding box center [898, 521] width 751 height 848
click at [353, 151] on span "Fefco 427" at bounding box center [401, 150] width 161 height 16
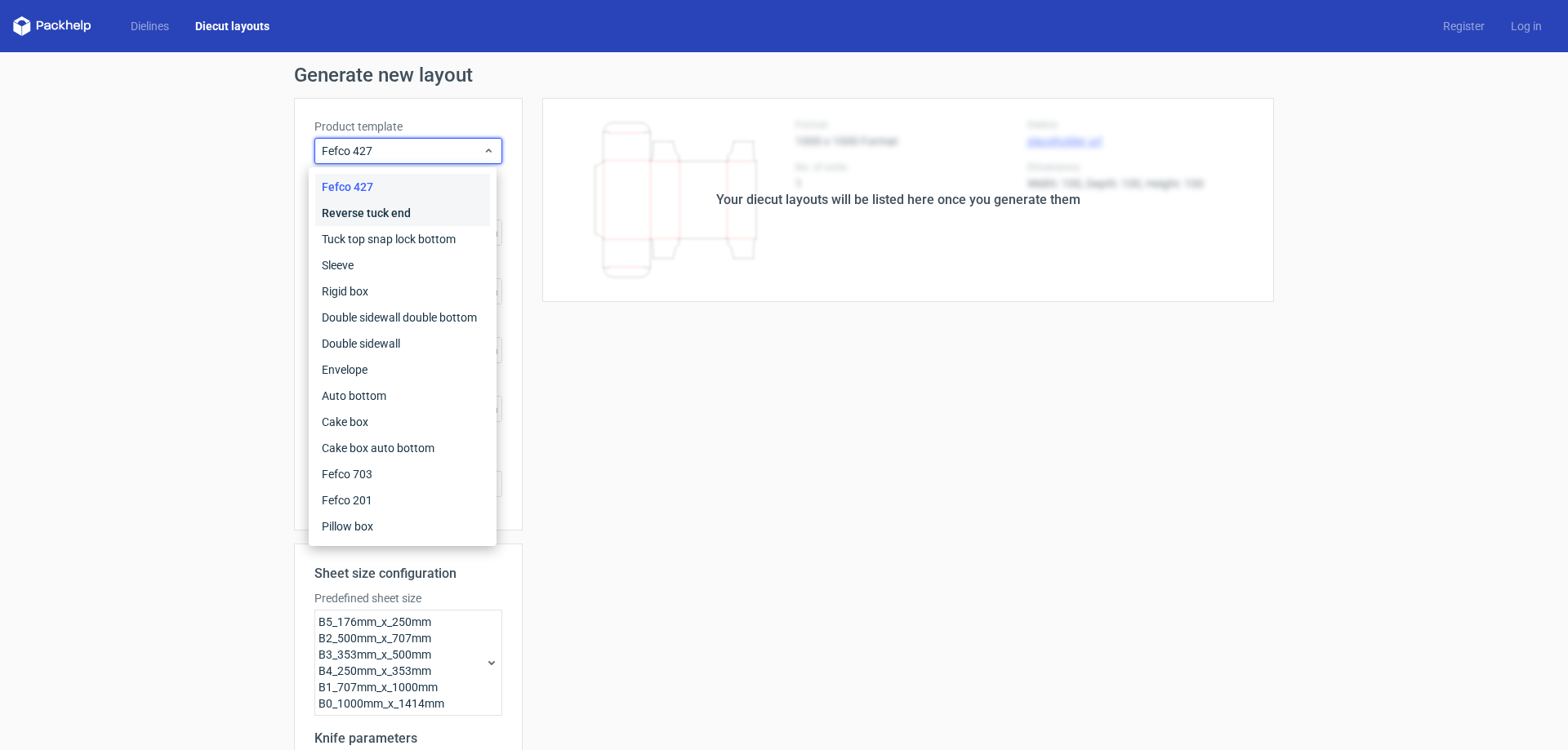
click at [358, 204] on div "Reverse tuck end" at bounding box center [402, 213] width 175 height 26
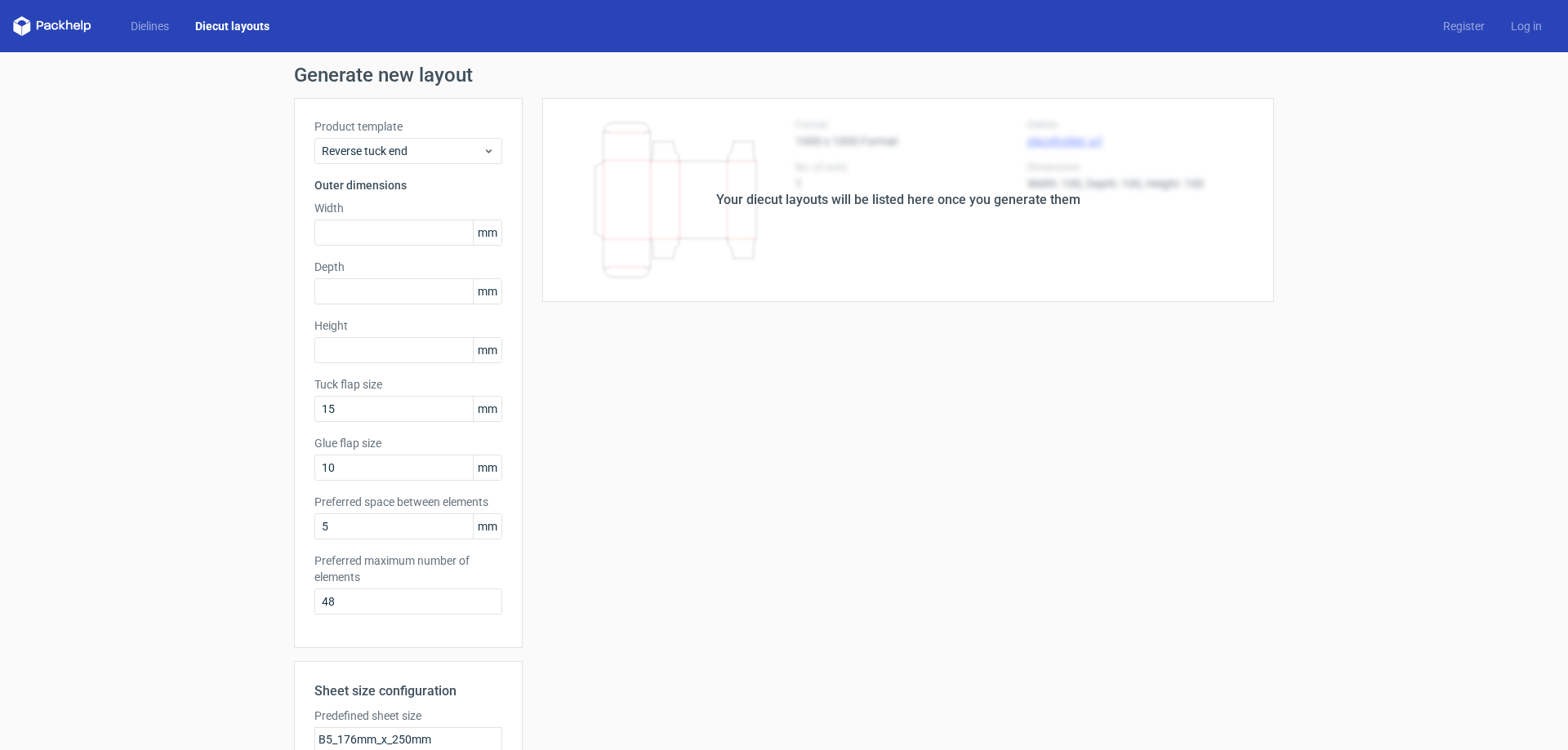
click at [947, 363] on div "Your diecut layouts will be listed here once you generate them Height Depth Wid…" at bounding box center [898, 581] width 751 height 966
